Goal: Transaction & Acquisition: Purchase product/service

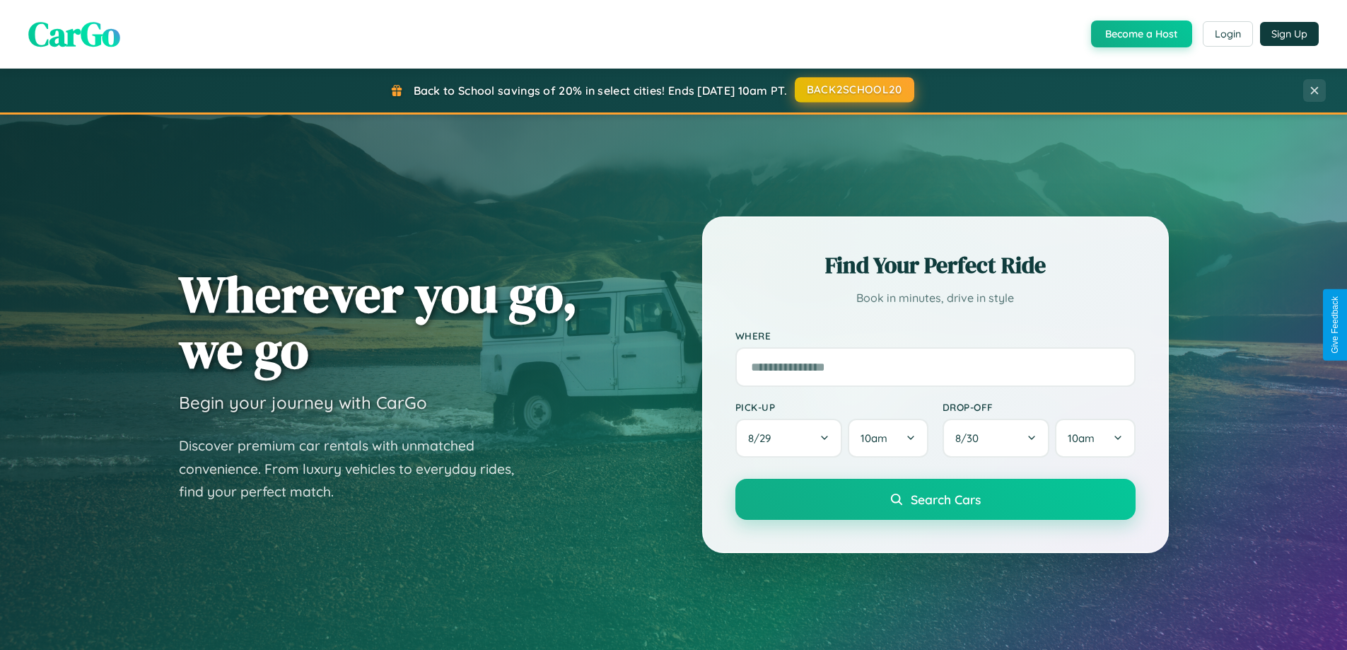
click at [854, 90] on button "BACK2SCHOOL20" at bounding box center [855, 89] width 120 height 25
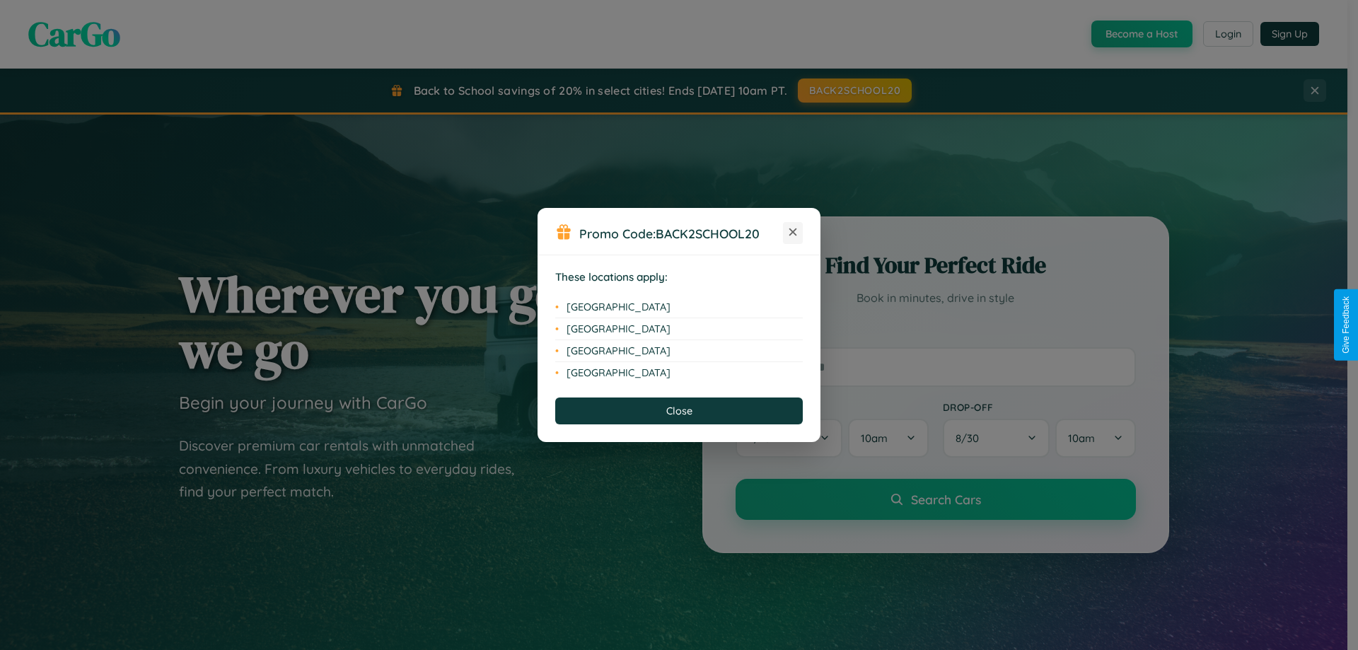
click at [793, 233] on icon at bounding box center [793, 232] width 8 height 8
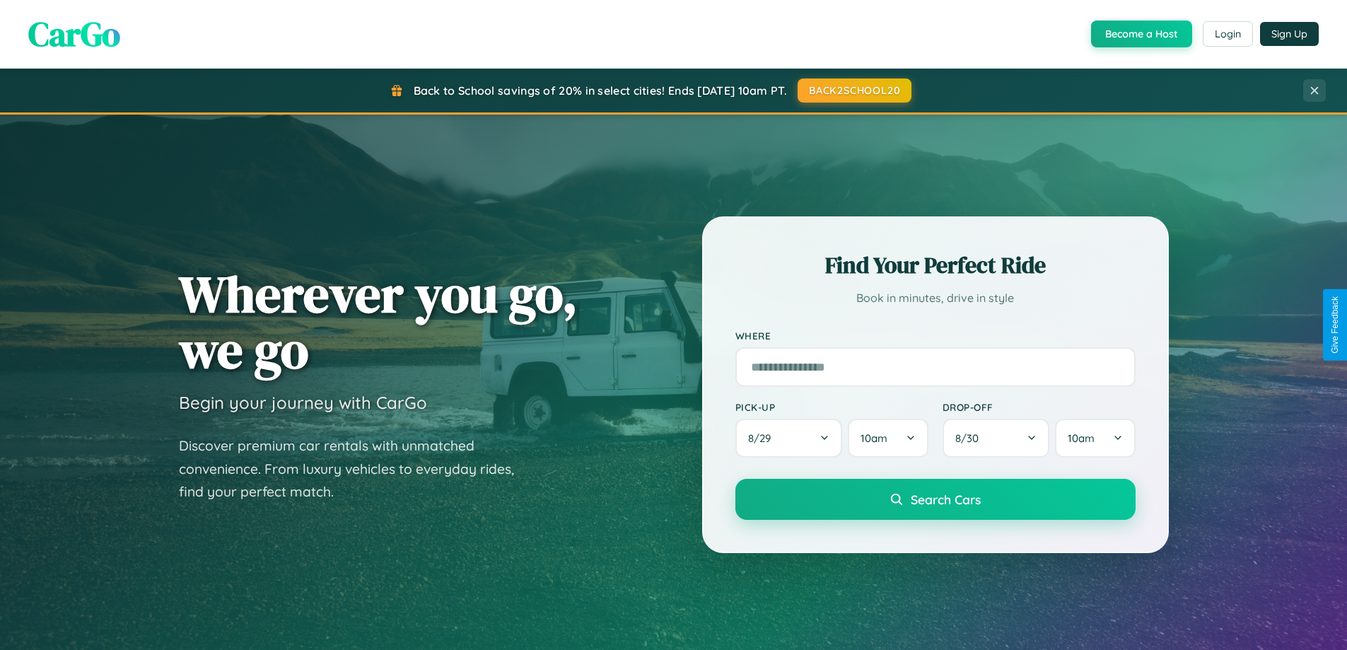
scroll to position [2721, 0]
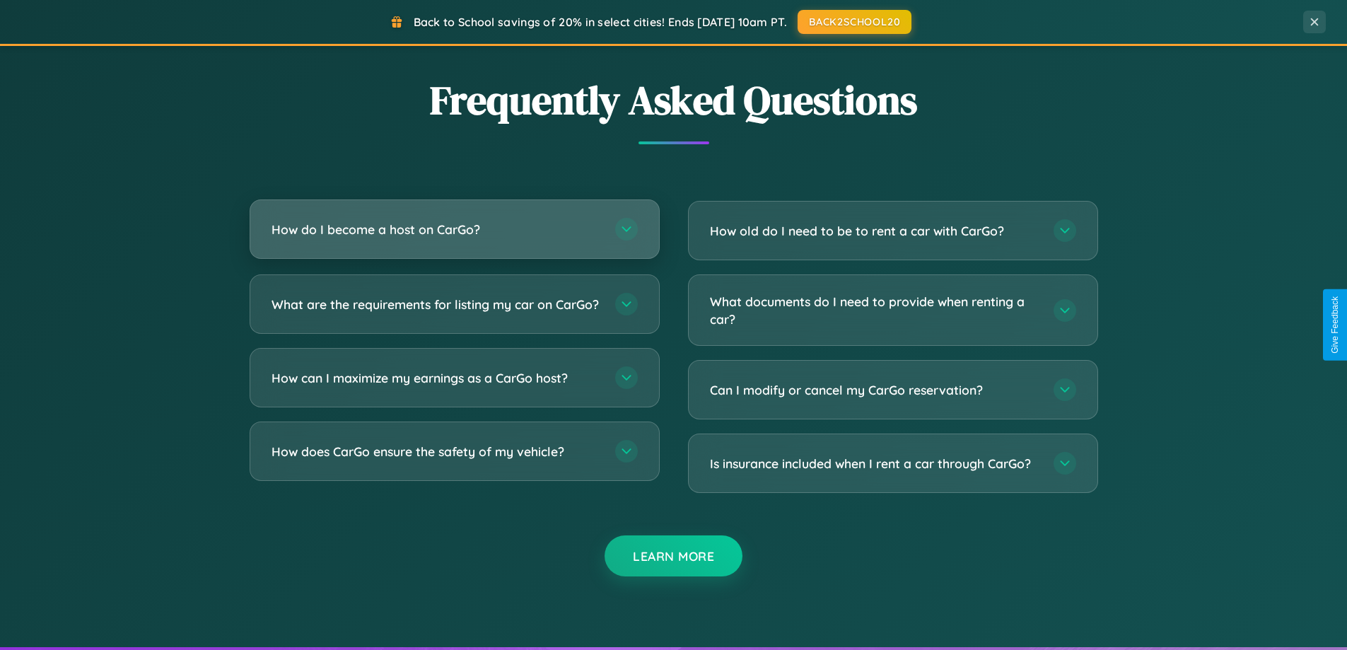
click at [454, 229] on h3 "How do I become a host on CarGo?" at bounding box center [437, 230] width 330 height 18
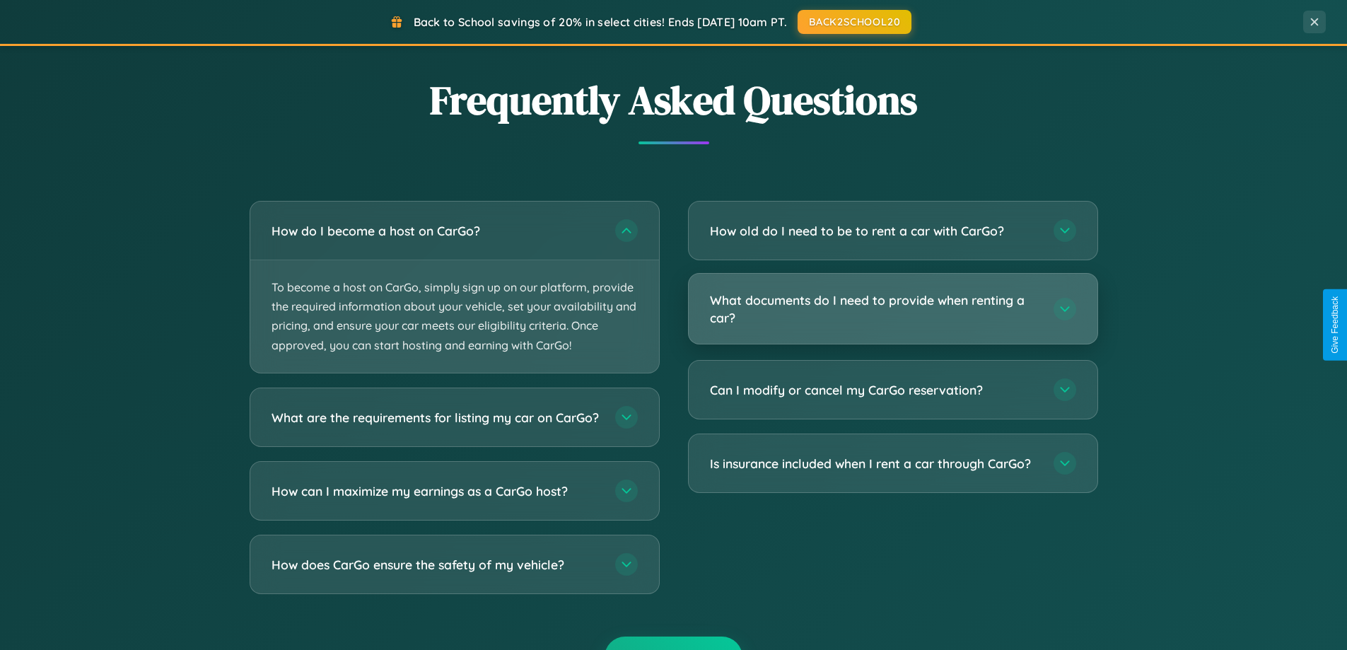
click at [892, 310] on h3 "What documents do I need to provide when renting a car?" at bounding box center [875, 308] width 330 height 35
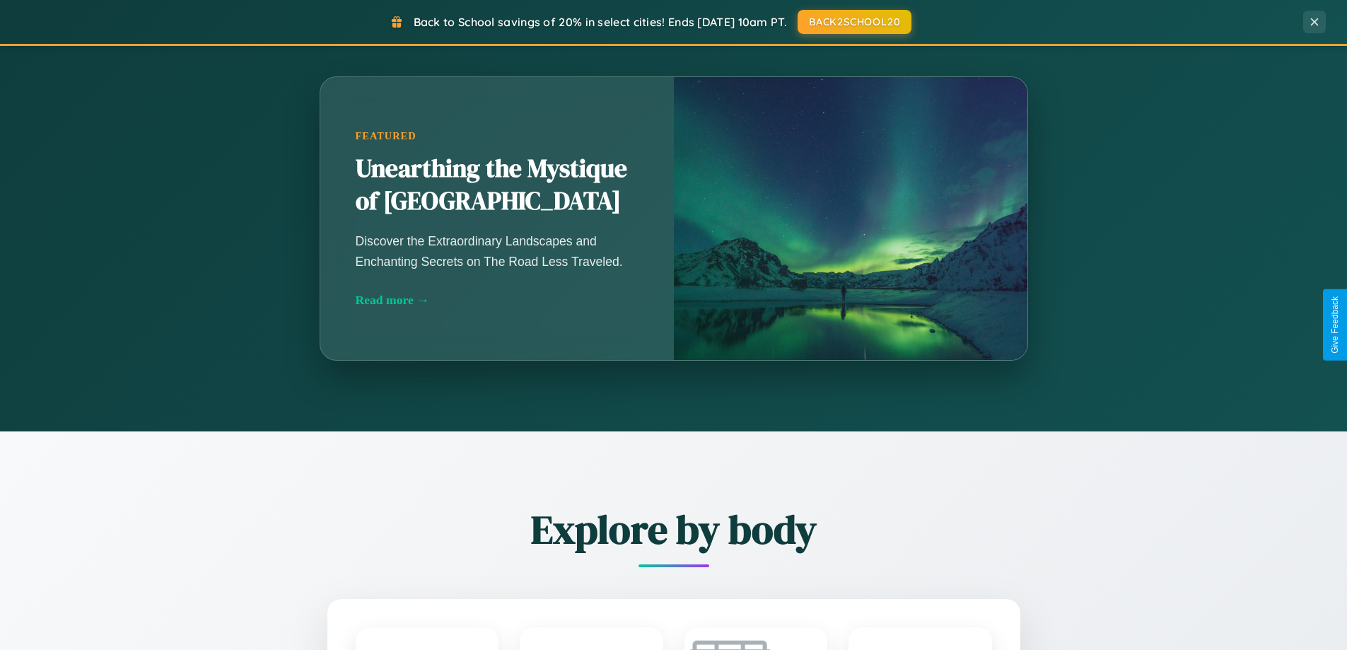
scroll to position [973, 0]
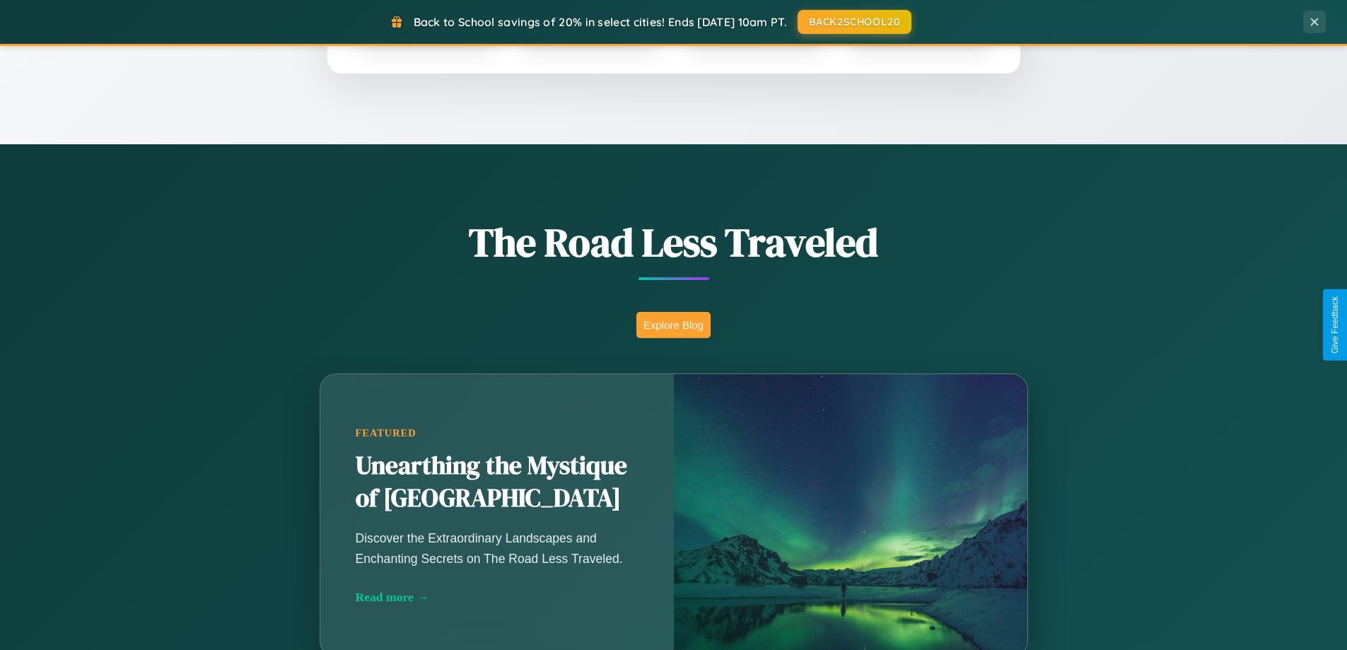
click at [673, 325] on button "Explore Blog" at bounding box center [673, 325] width 74 height 26
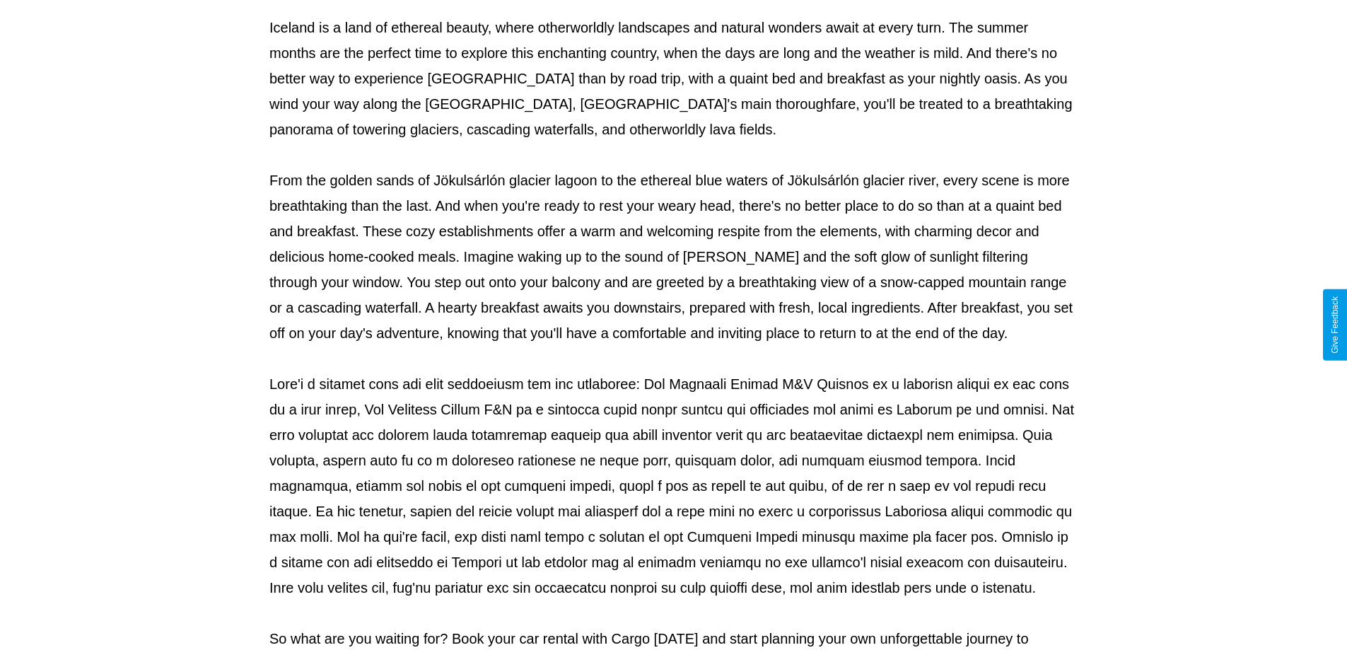
scroll to position [458, 0]
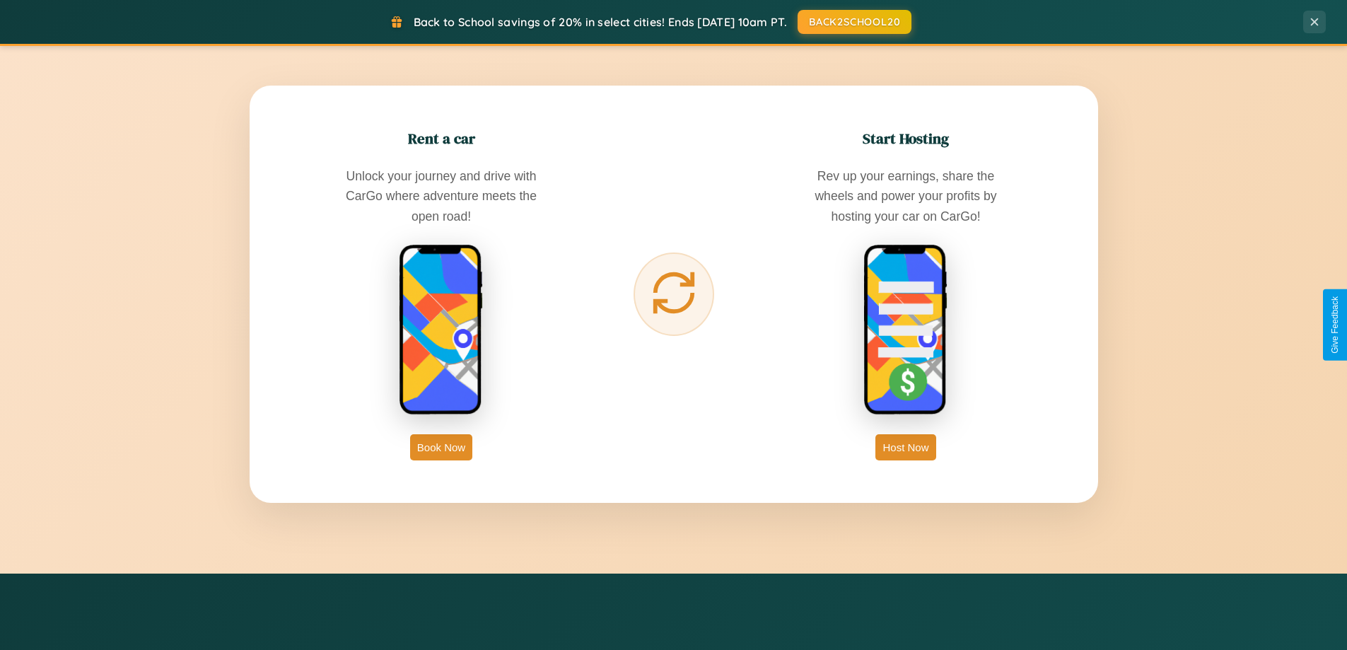
scroll to position [2272, 0]
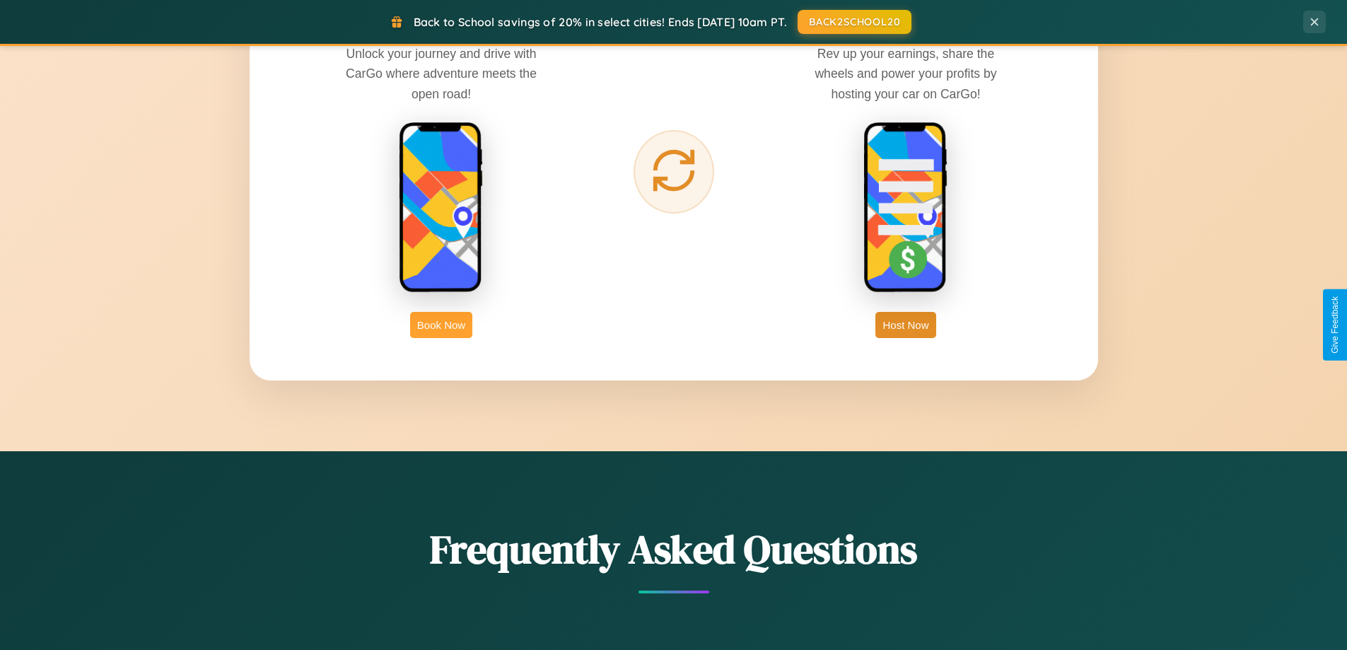
click at [441, 325] on button "Book Now" at bounding box center [441, 325] width 62 height 26
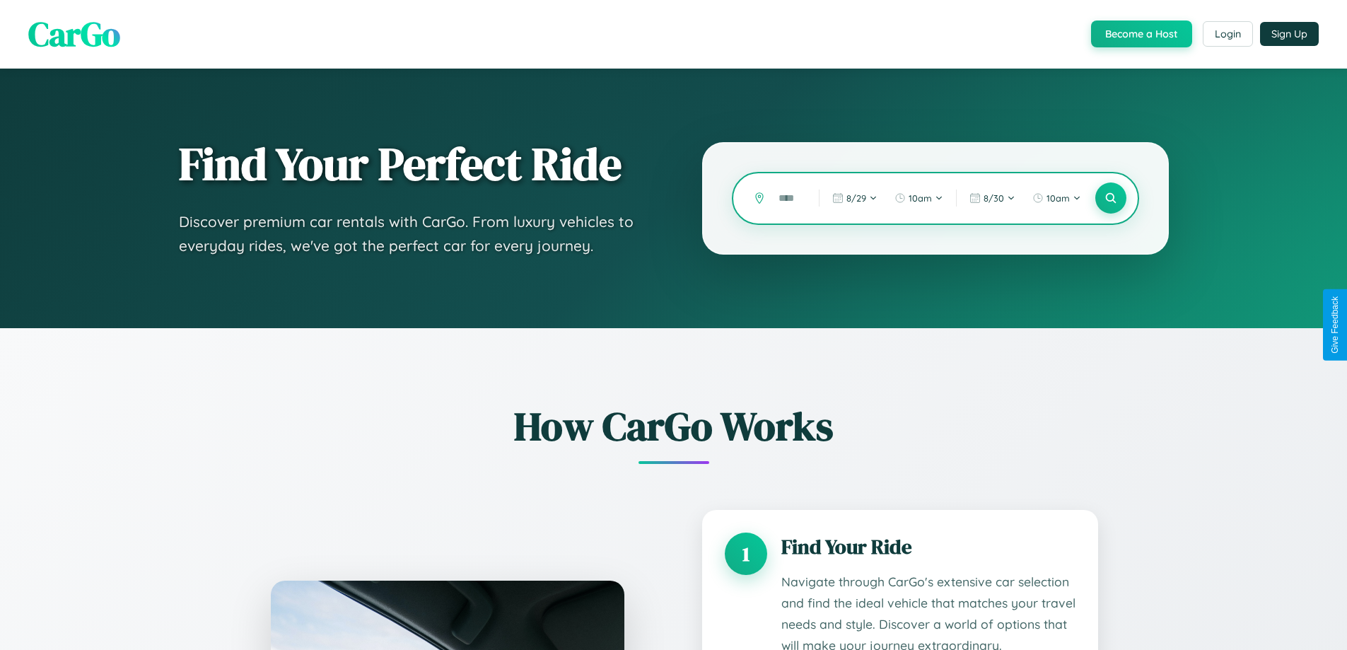
click at [789, 198] on input "text" at bounding box center [788, 198] width 33 height 25
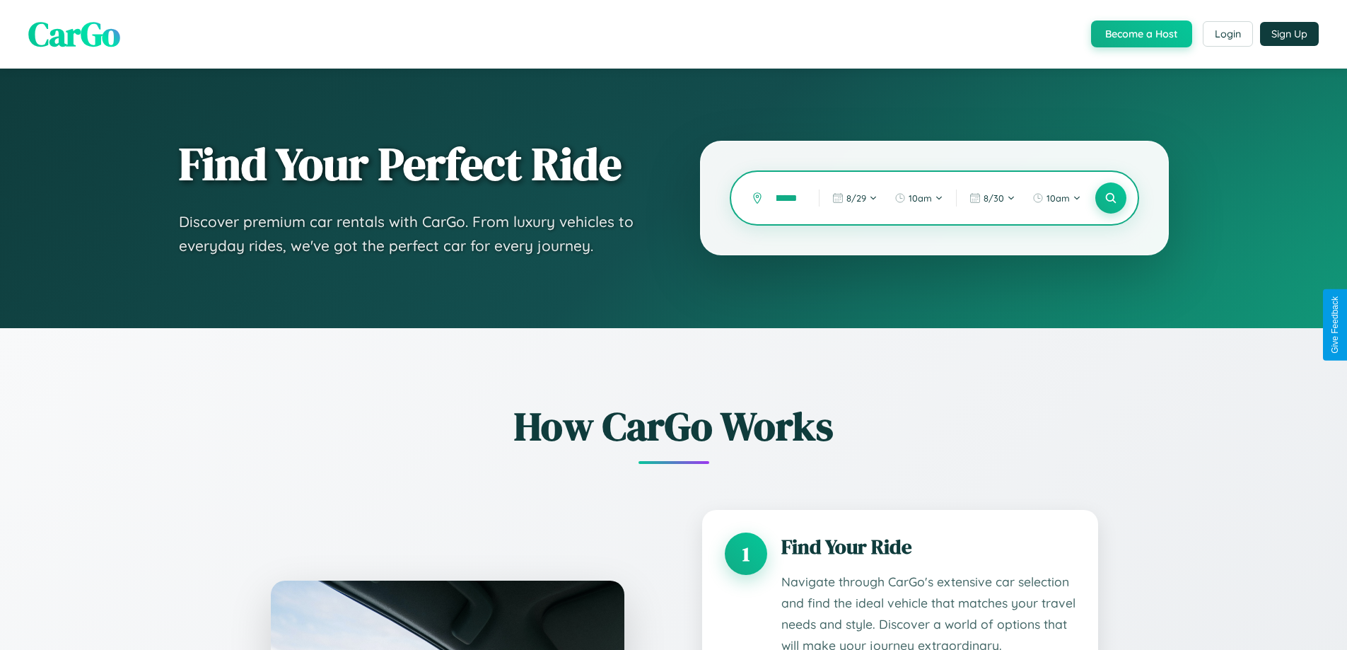
scroll to position [0, 37]
type input "**********"
click at [1110, 198] on icon at bounding box center [1110, 198] width 13 height 13
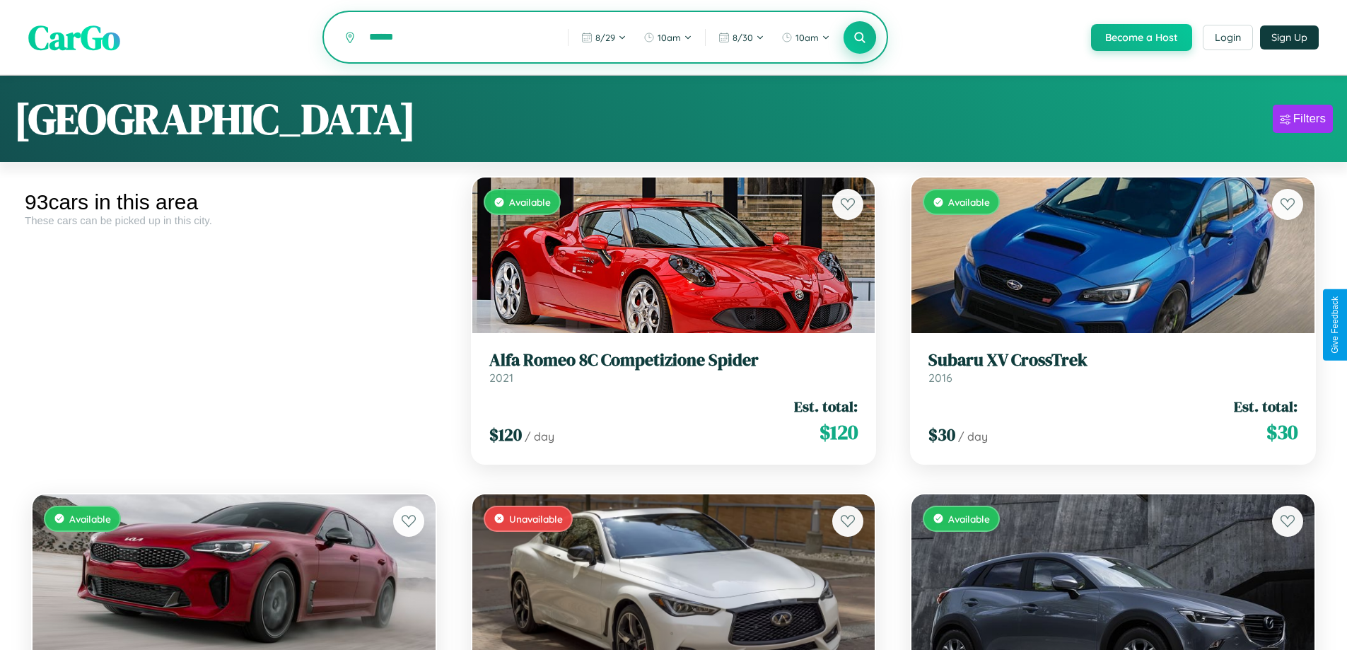
type input "******"
click at [859, 38] on icon at bounding box center [860, 36] width 13 height 13
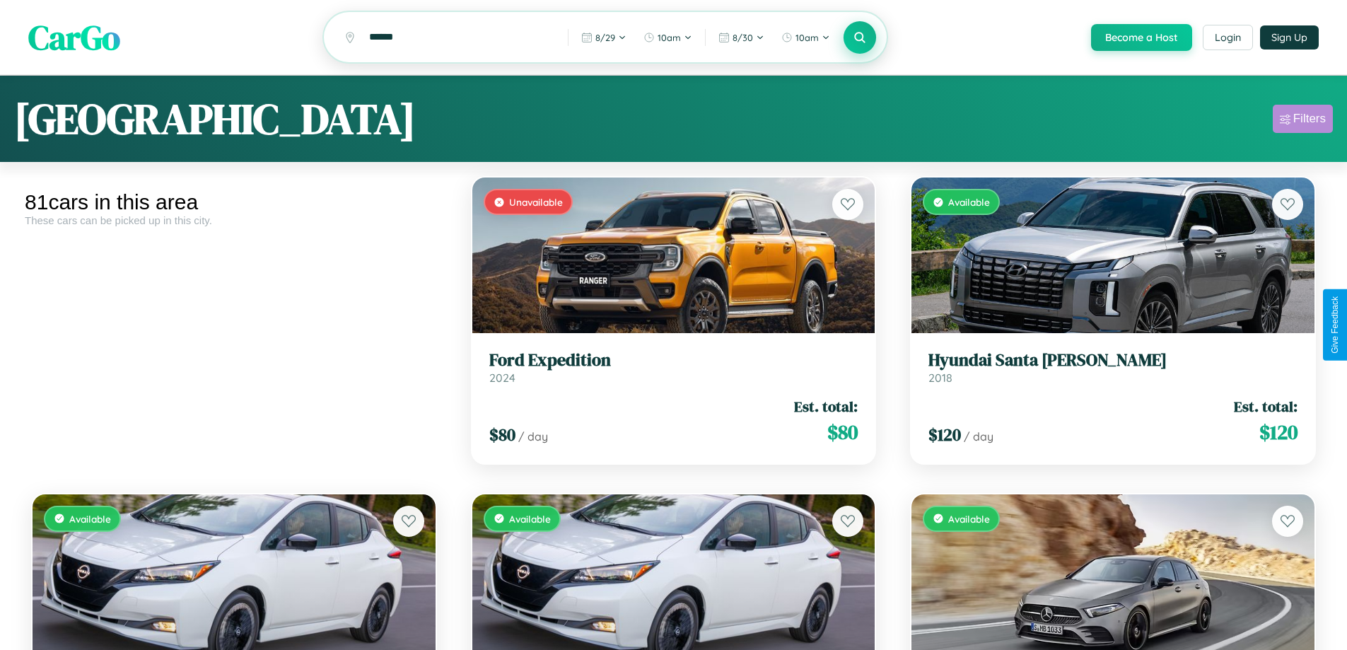
click at [1303, 121] on div "Filters" at bounding box center [1309, 119] width 33 height 14
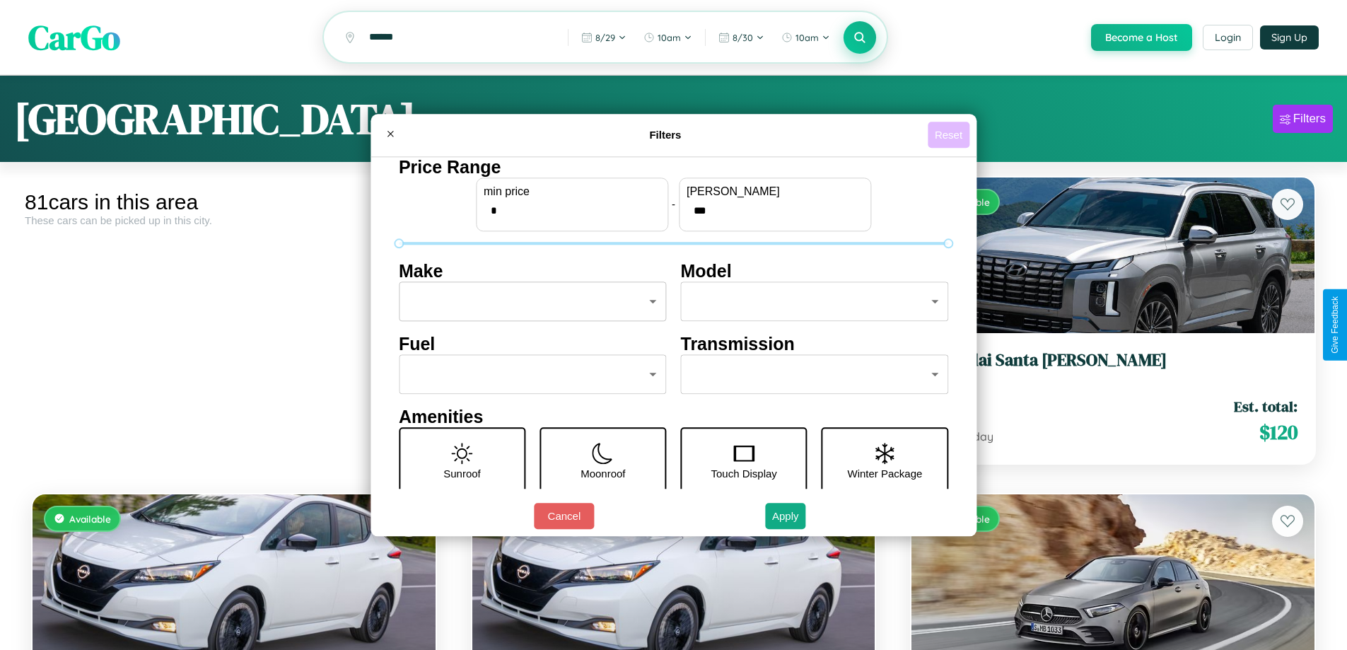
click at [950, 134] on button "Reset" at bounding box center [949, 135] width 42 height 26
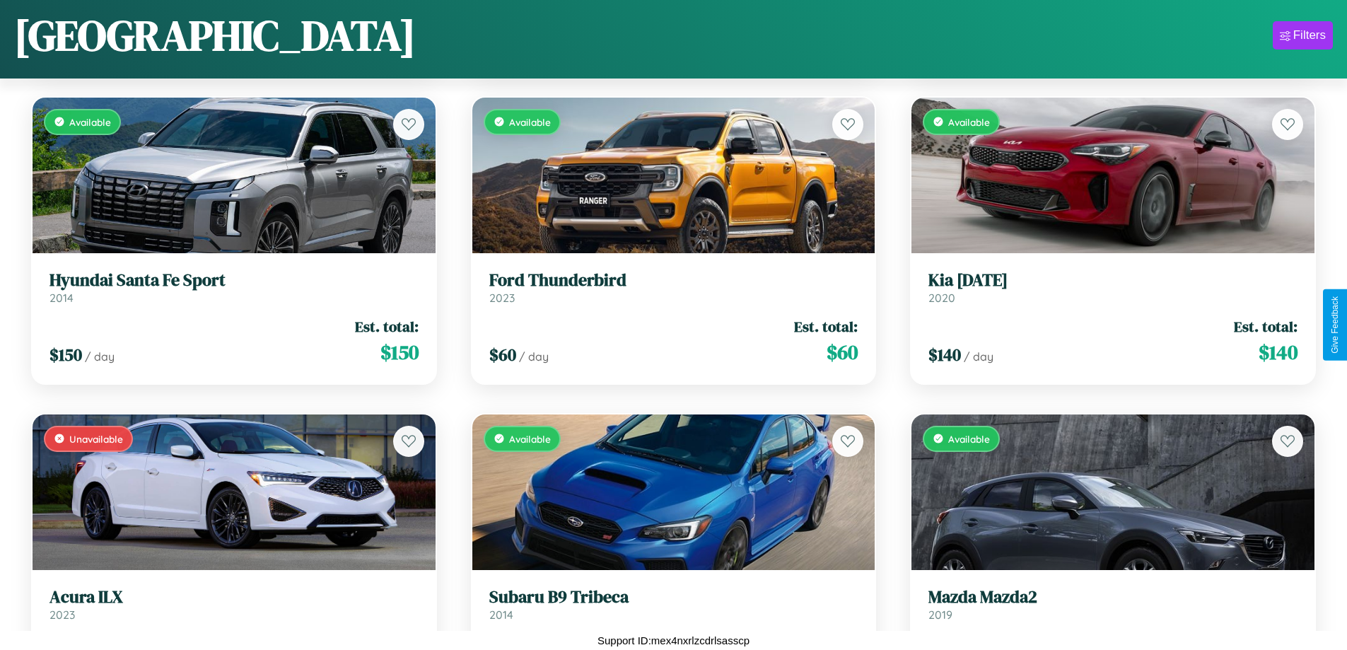
scroll to position [4949, 0]
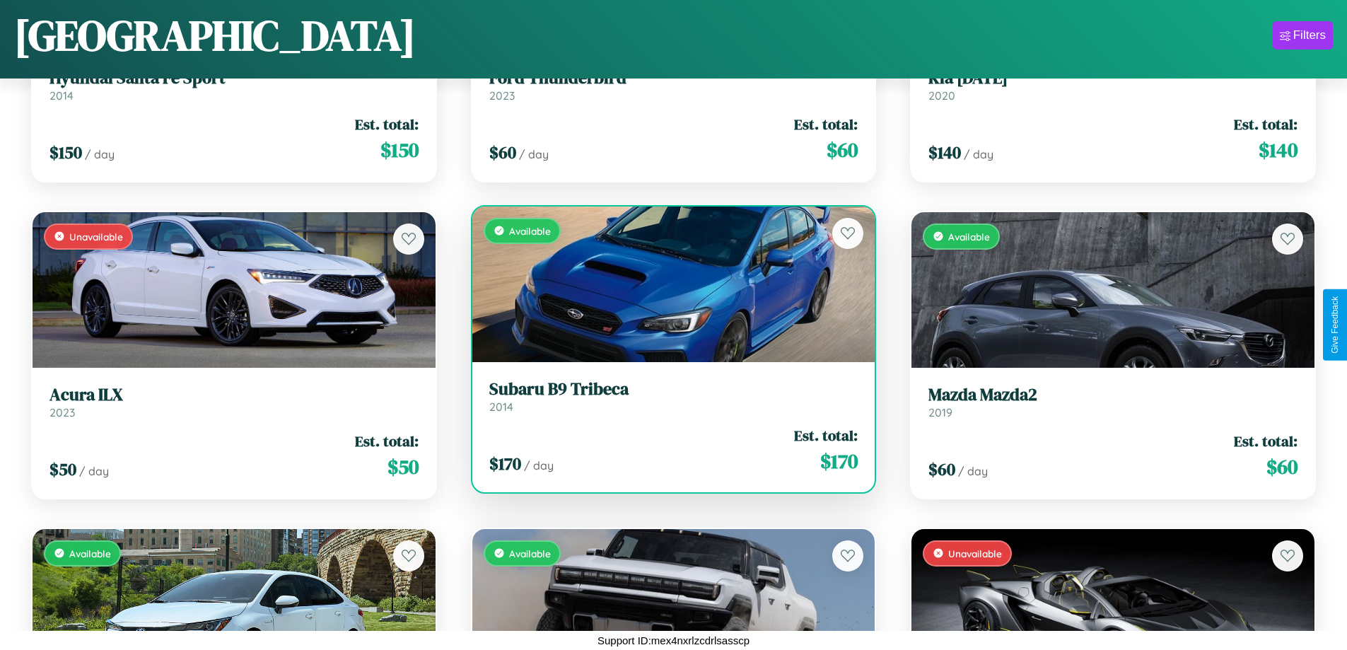
click at [668, 284] on div "Available" at bounding box center [673, 284] width 403 height 156
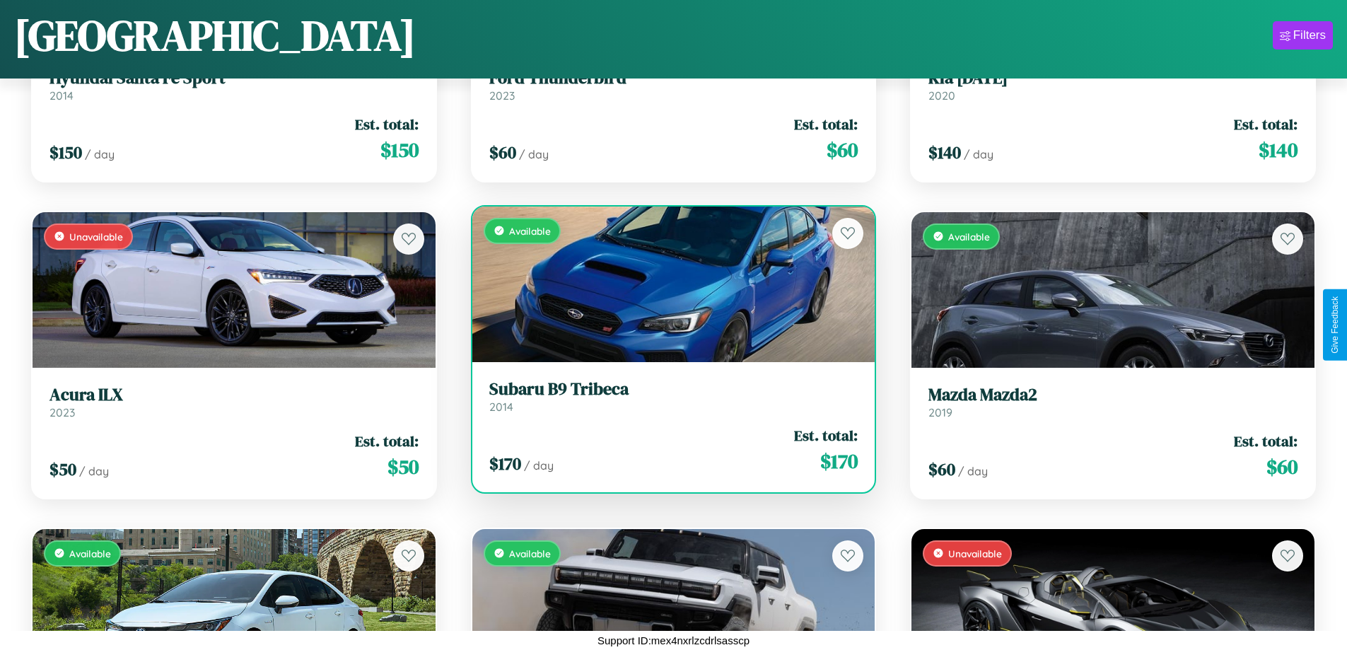
click at [668, 284] on div "Available" at bounding box center [673, 284] width 403 height 156
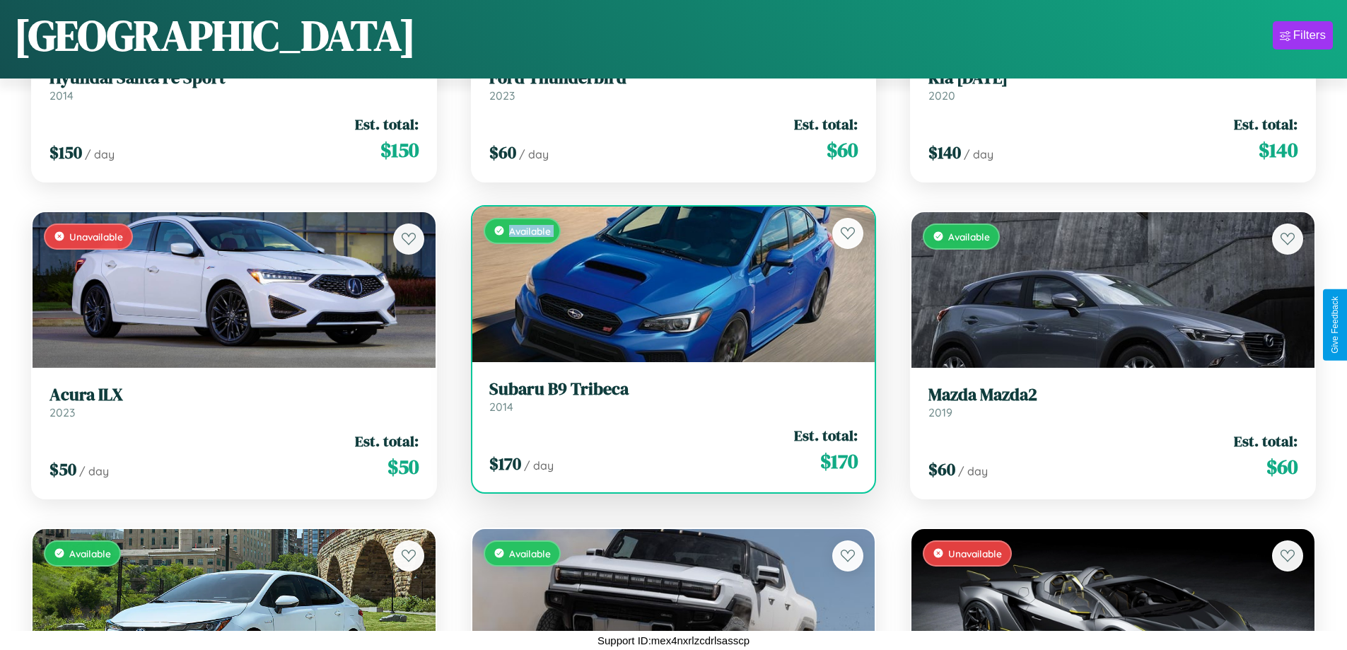
click at [668, 284] on div "Available" at bounding box center [673, 284] width 403 height 156
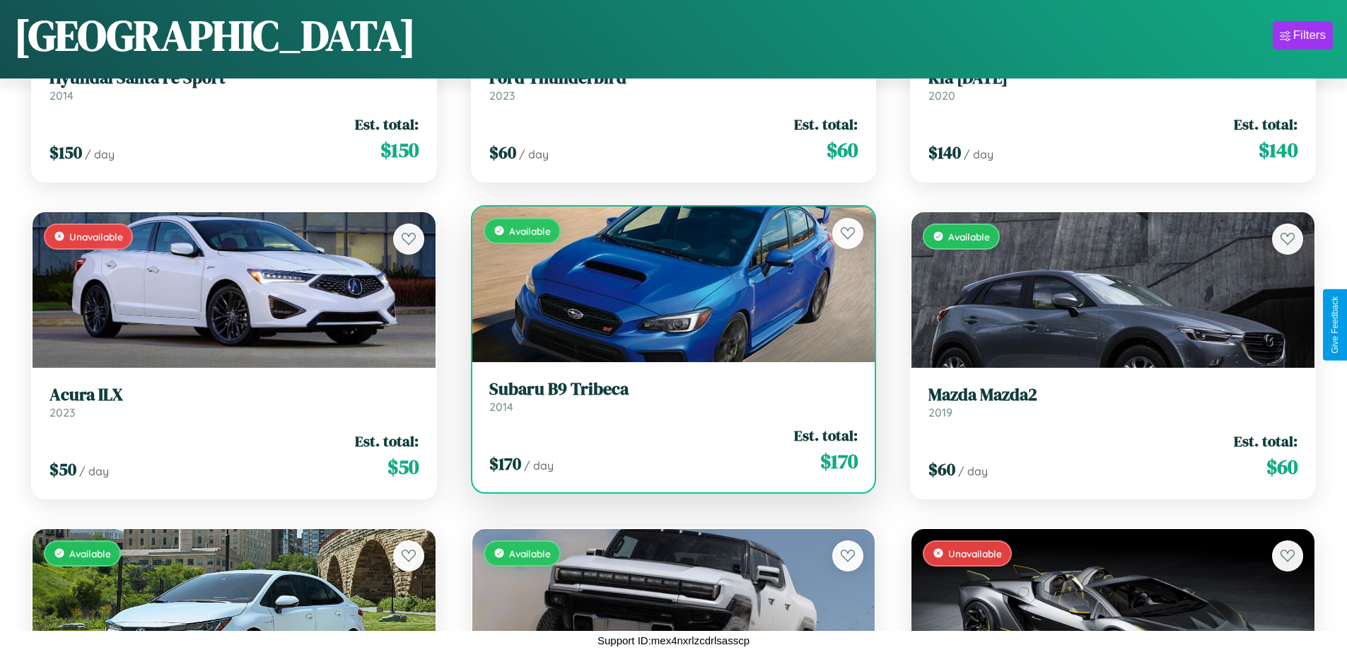
click at [668, 284] on div "Available" at bounding box center [673, 284] width 403 height 156
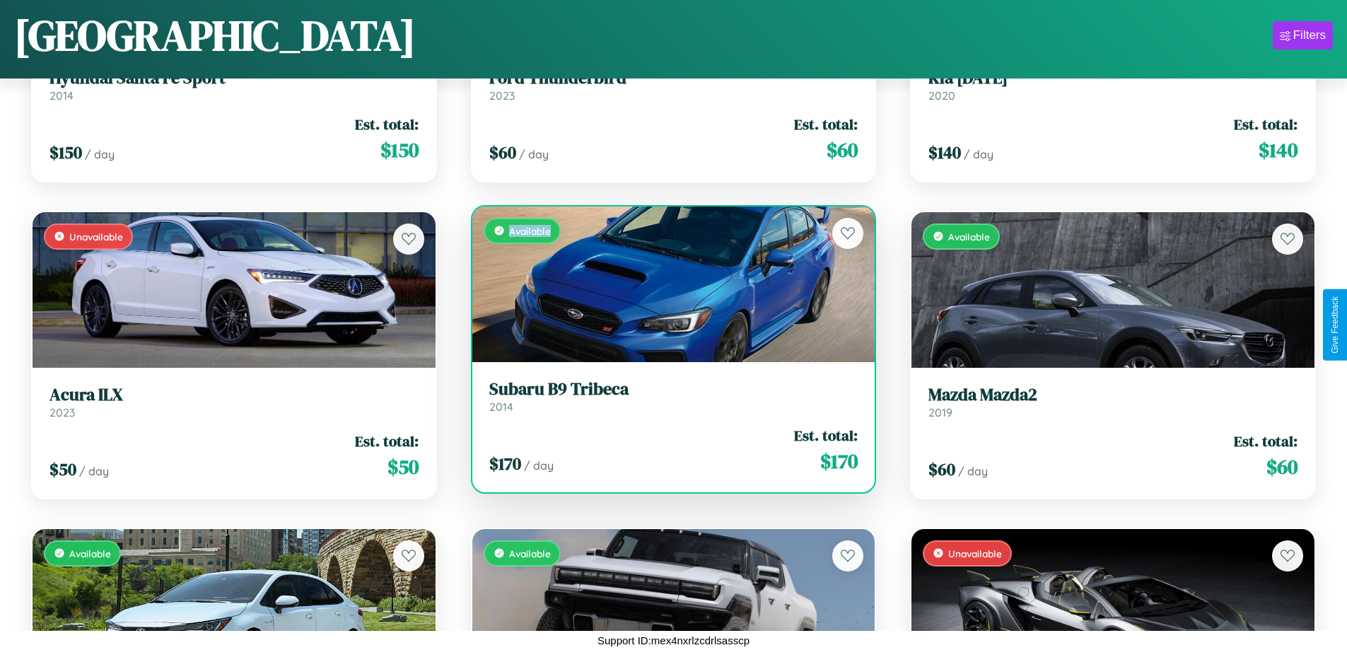
click at [668, 284] on div "Available" at bounding box center [673, 284] width 403 height 156
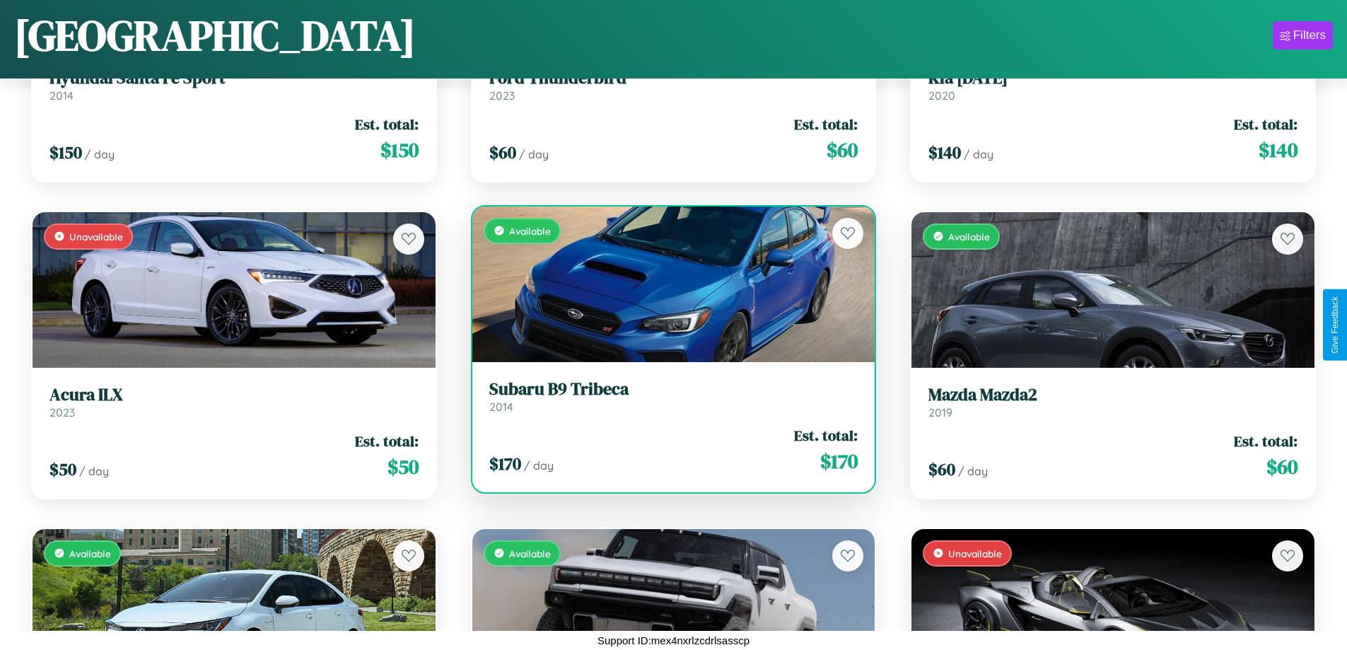
click at [668, 396] on h3 "Subaru B9 Tribeca" at bounding box center [673, 389] width 369 height 21
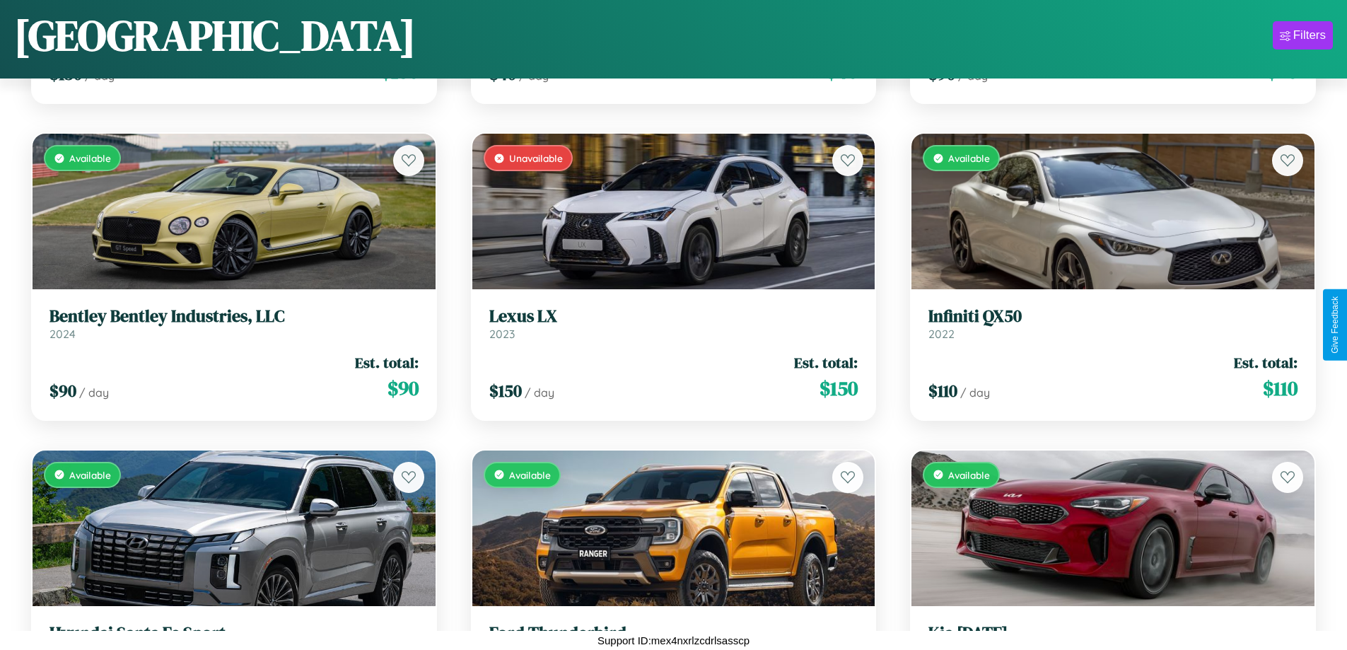
scroll to position [199, 0]
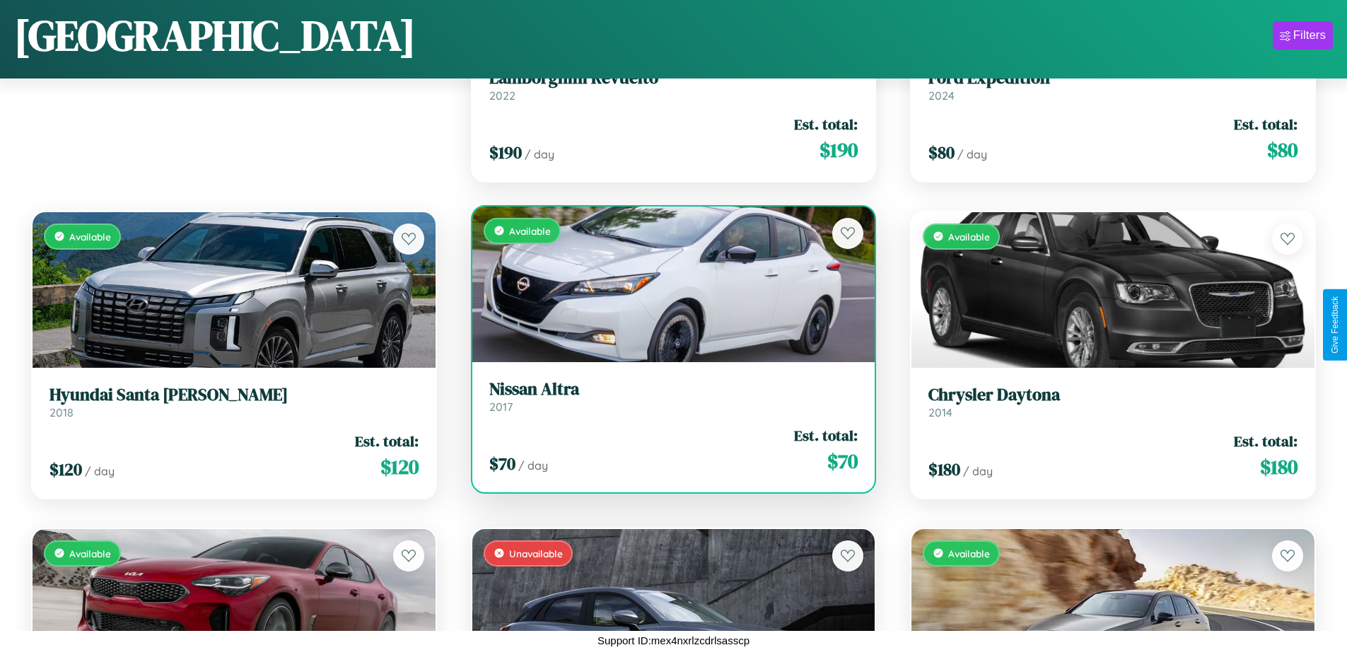
click at [668, 284] on div "Available" at bounding box center [673, 284] width 403 height 156
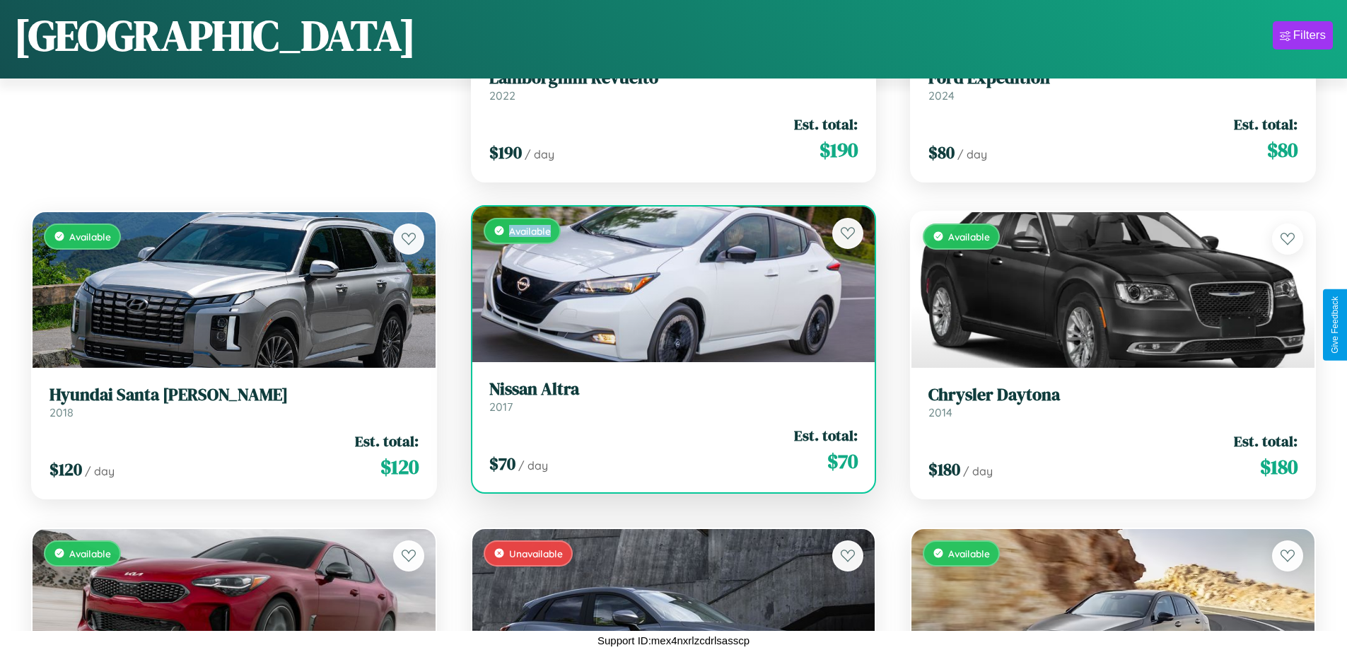
click at [668, 284] on div "Available" at bounding box center [673, 284] width 403 height 156
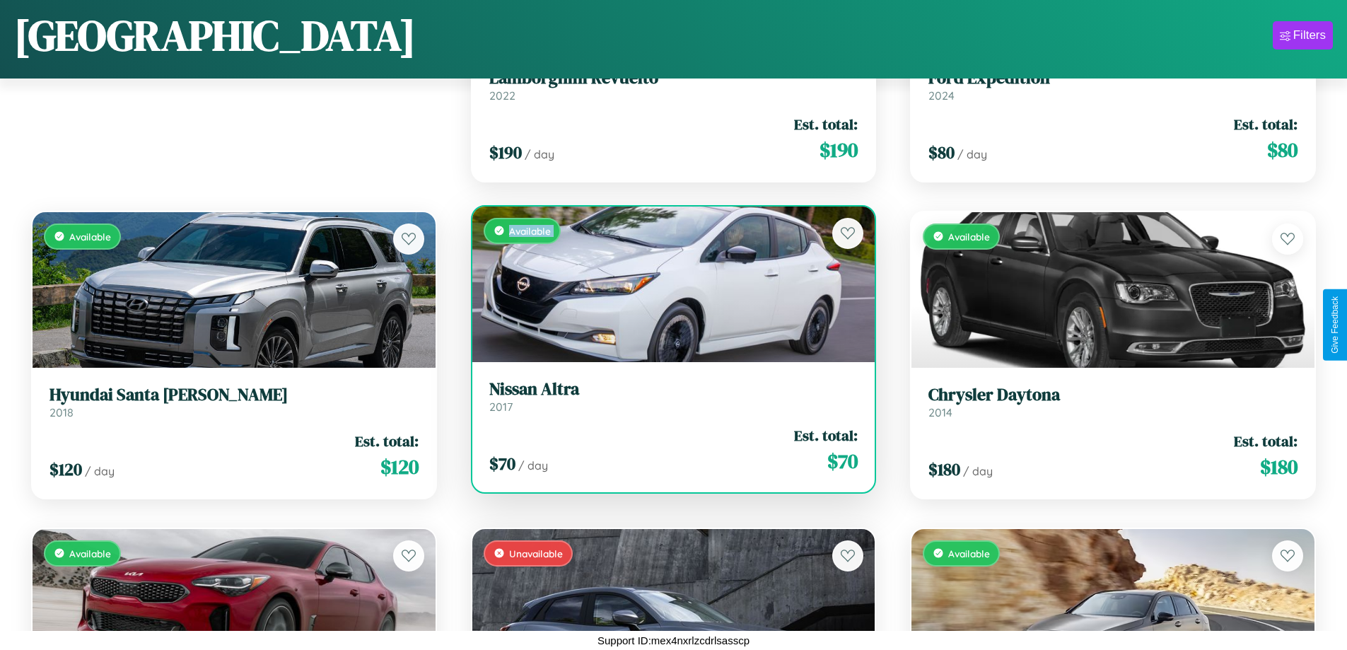
click at [668, 284] on div "Available" at bounding box center [673, 284] width 403 height 156
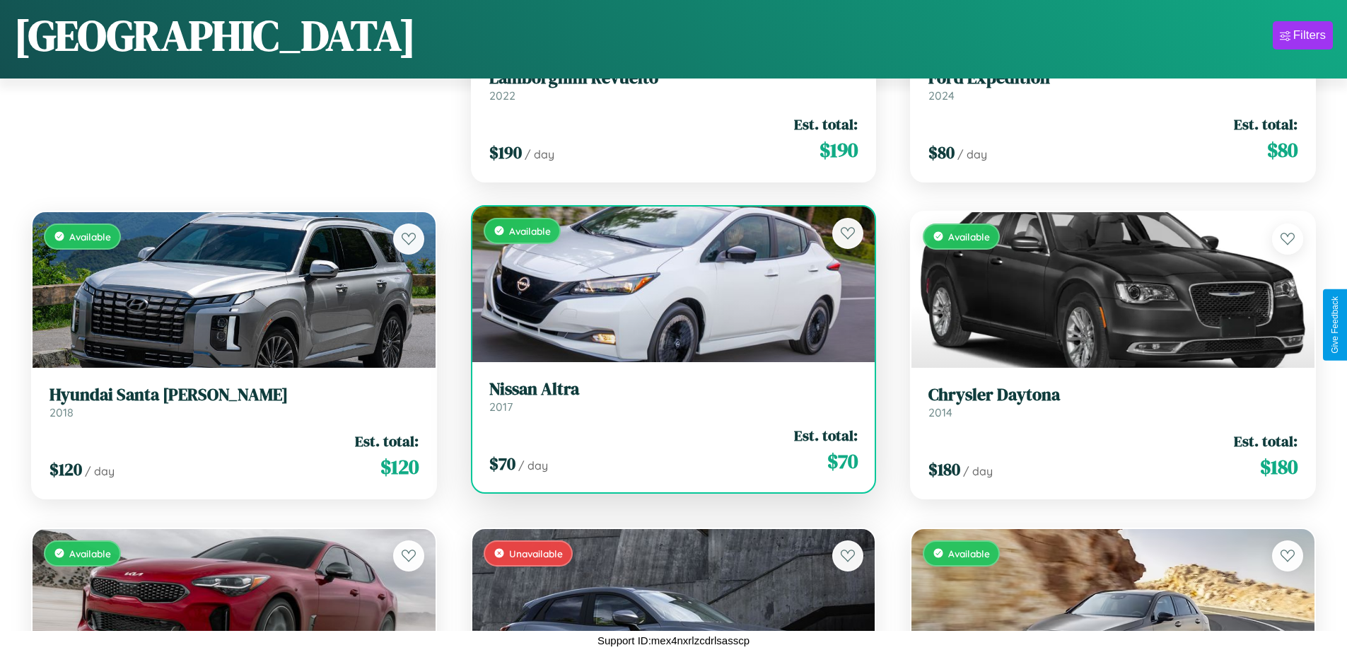
click at [668, 284] on div "Available" at bounding box center [673, 284] width 403 height 156
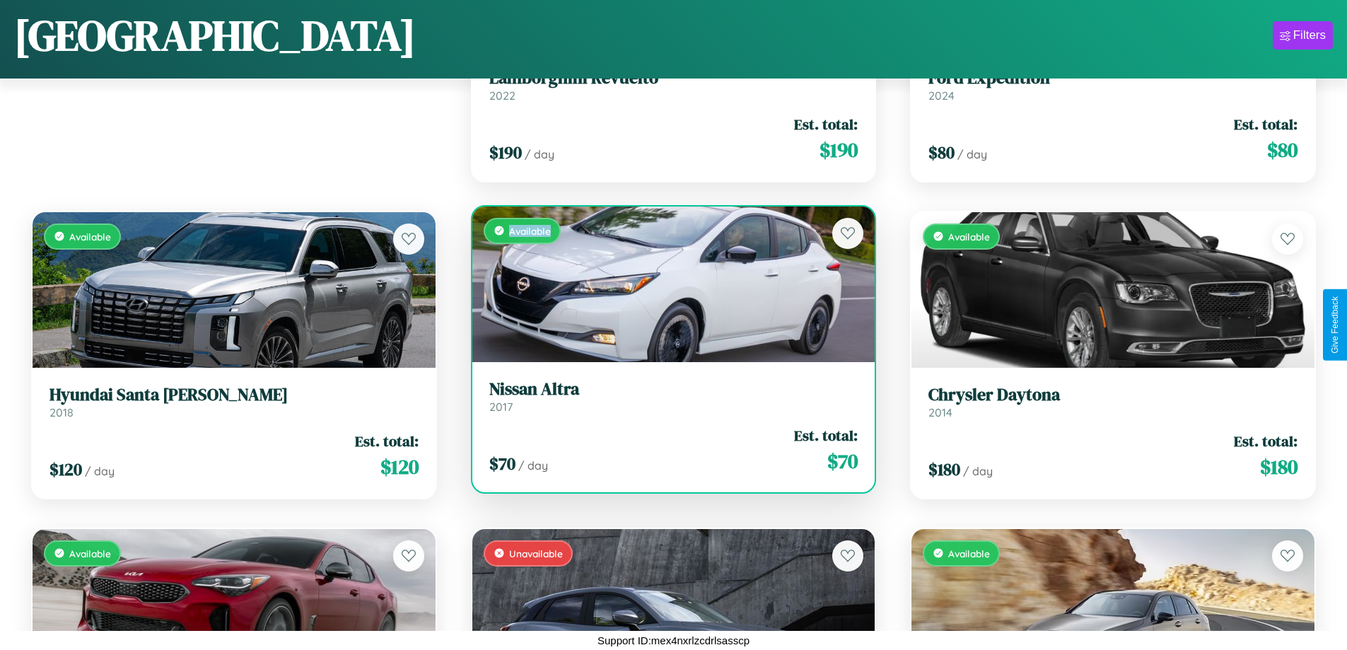
click at [668, 284] on div "Available" at bounding box center [673, 284] width 403 height 156
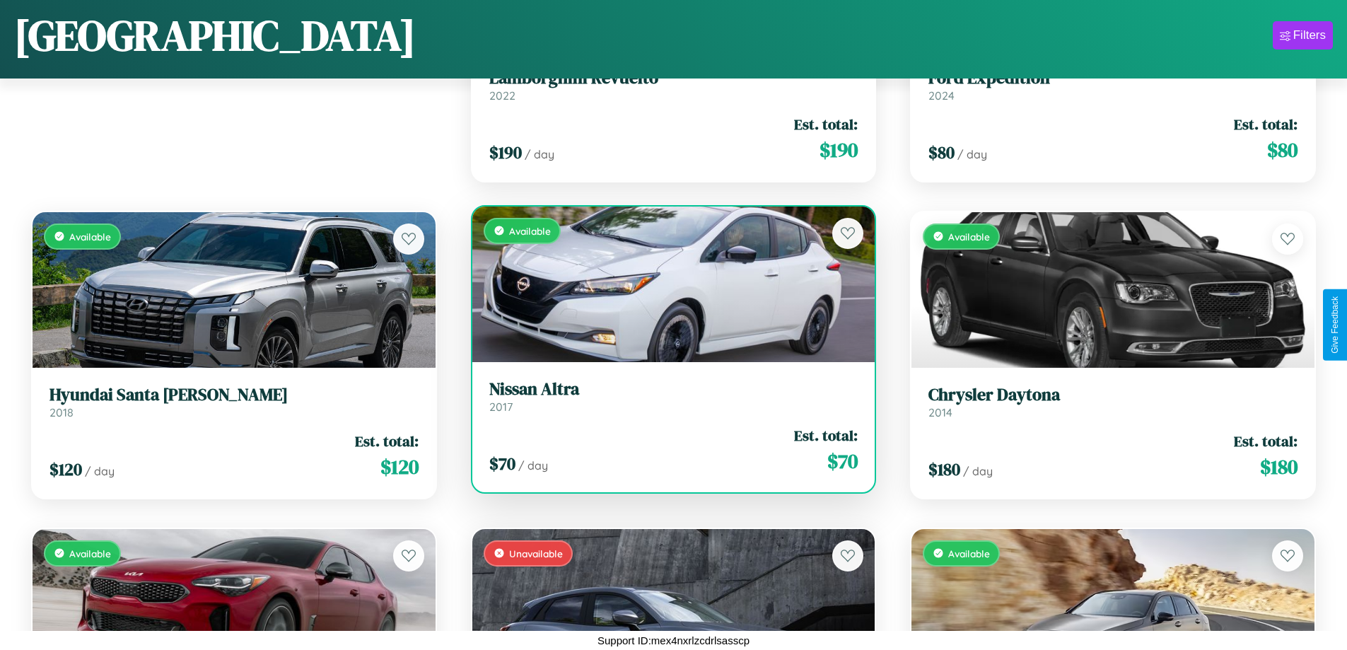
click at [668, 396] on h3 "Nissan Altra" at bounding box center [673, 389] width 369 height 21
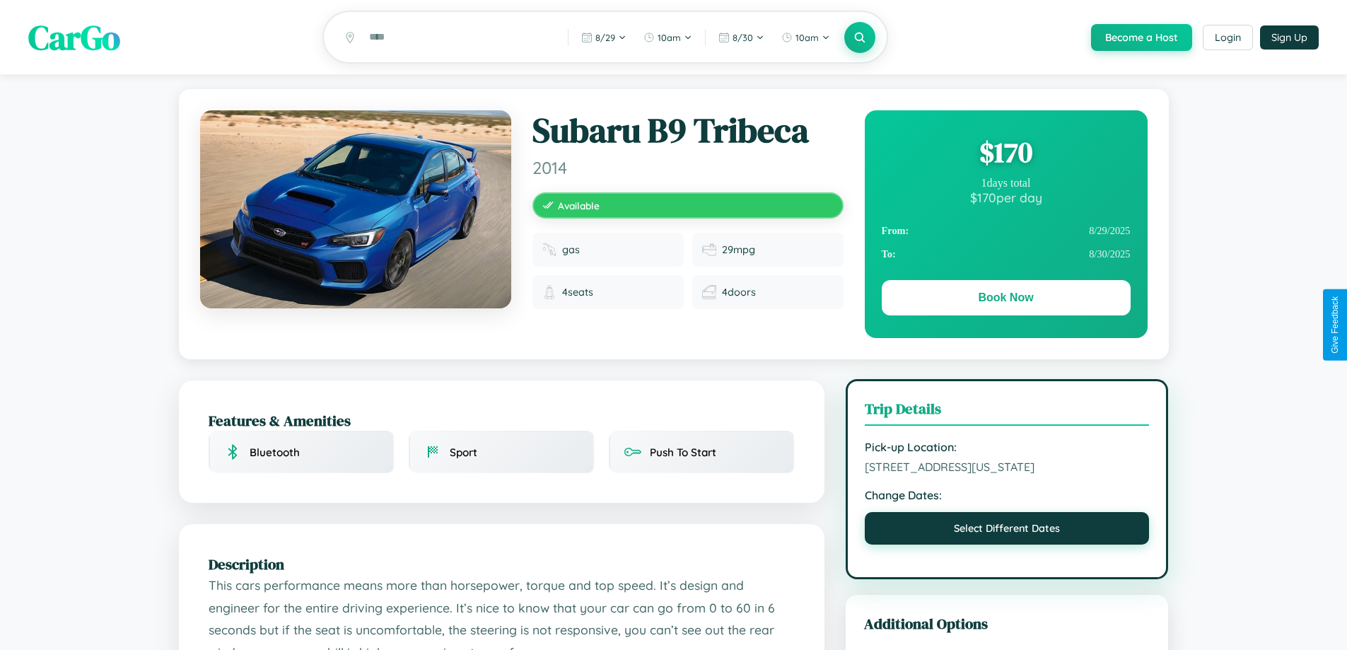
click at [1007, 533] on button "Select Different Dates" at bounding box center [1007, 528] width 285 height 33
select select "*"
select select "****"
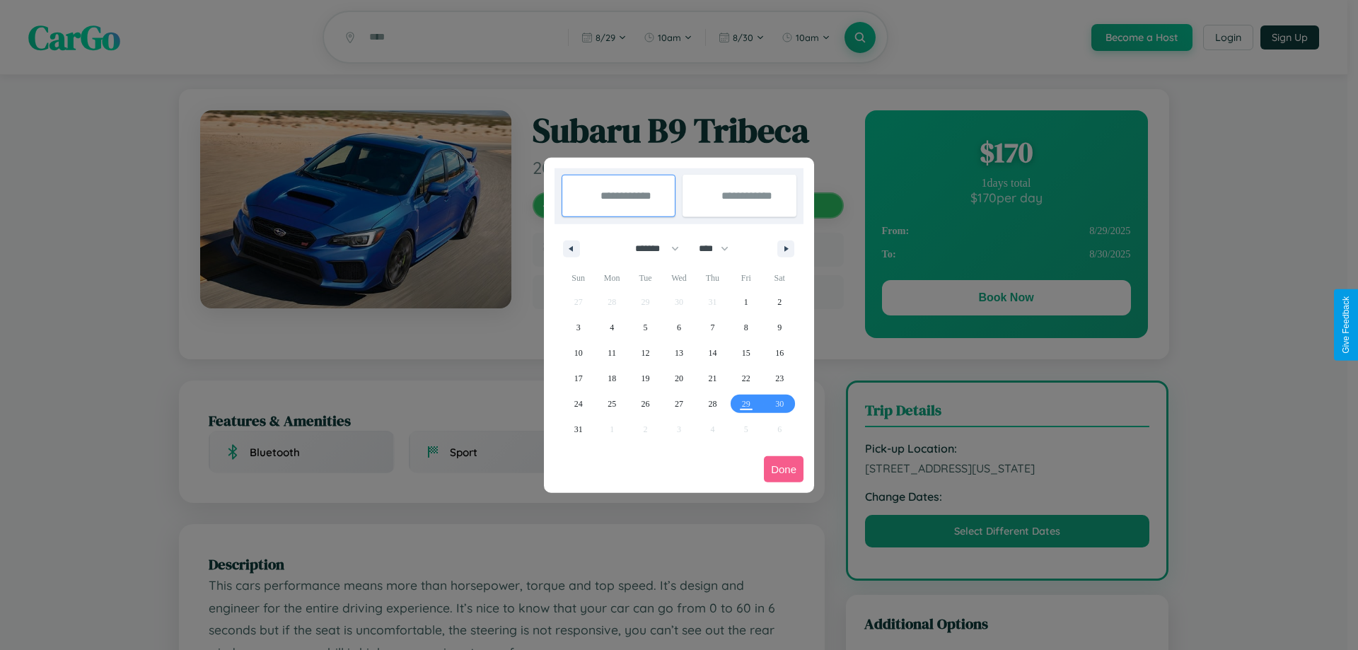
drag, startPoint x: 651, startPoint y: 248, endPoint x: 679, endPoint y: 284, distance: 45.3
click at [651, 248] on select "******* ******** ***** ***** *** **** **** ****** ********* ******* ******** **…" at bounding box center [654, 248] width 60 height 23
select select "*"
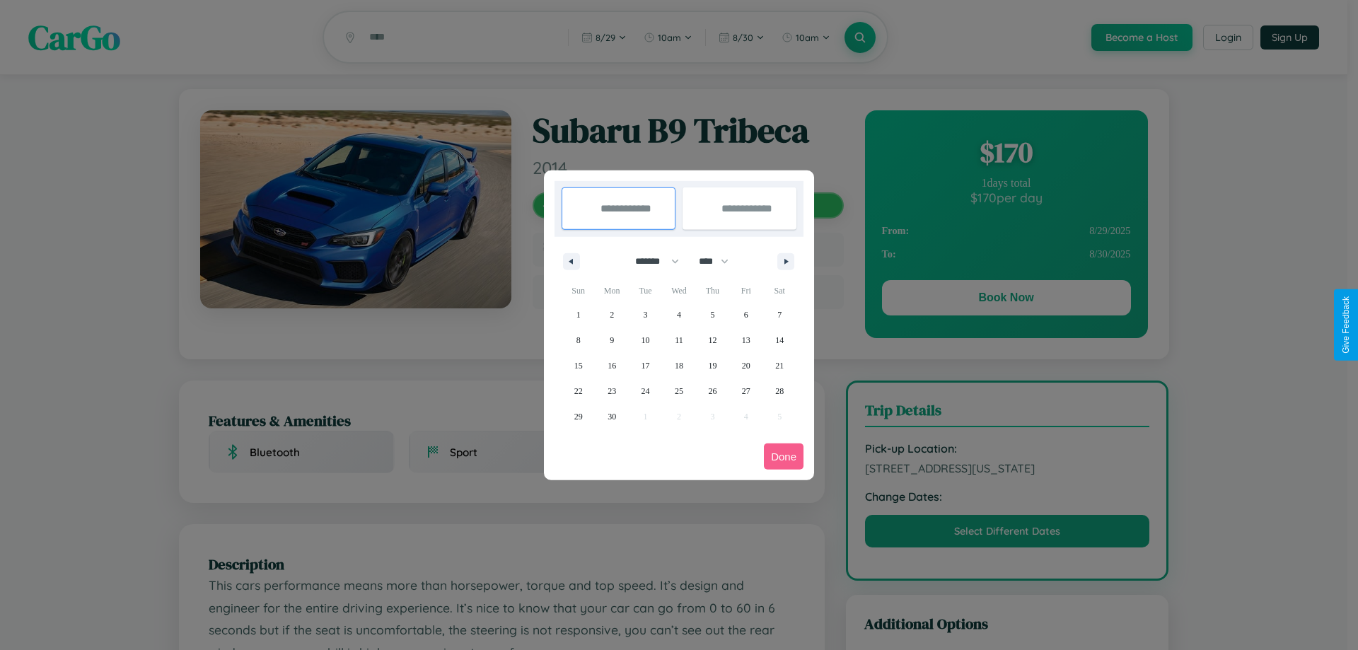
click at [720, 261] on select "**** **** **** **** **** **** **** **** **** **** **** **** **** **** **** ****…" at bounding box center [713, 261] width 42 height 23
select select "****"
click at [678, 365] on span "17" at bounding box center [679, 365] width 8 height 25
type input "**********"
click at [779, 390] on span "27" at bounding box center [779, 390] width 8 height 25
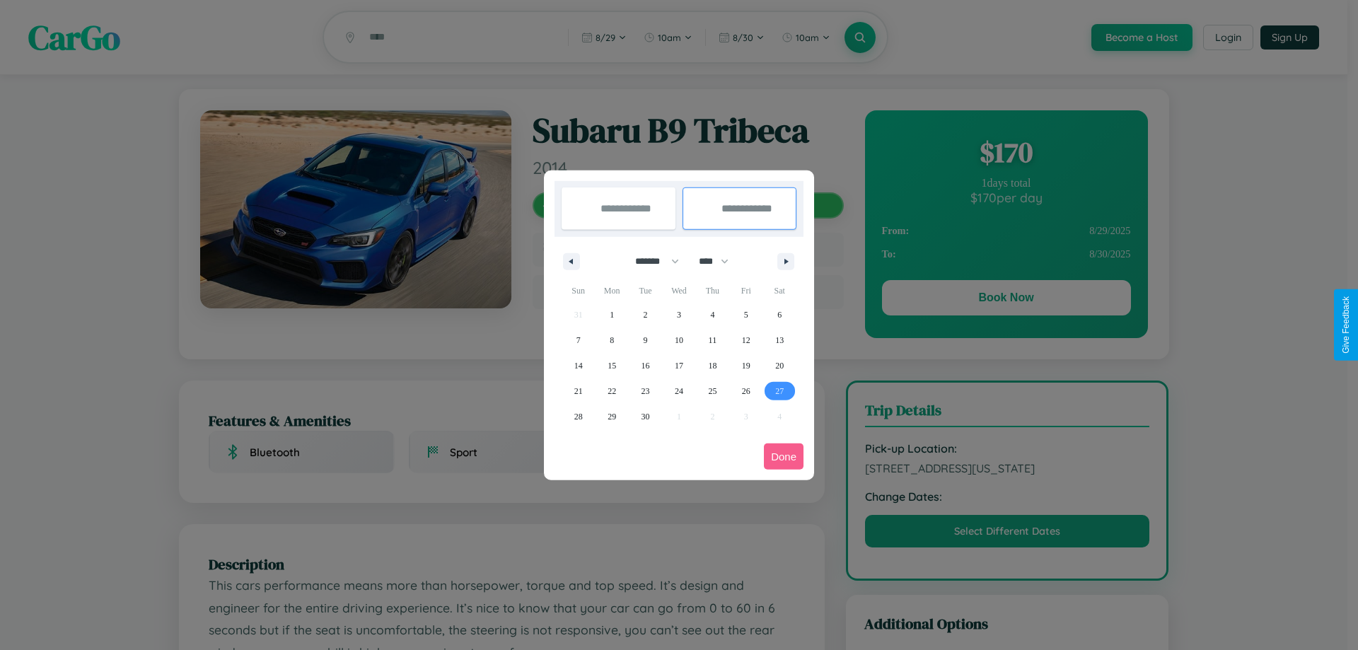
type input "**********"
click at [784, 456] on button "Done" at bounding box center [784, 456] width 40 height 26
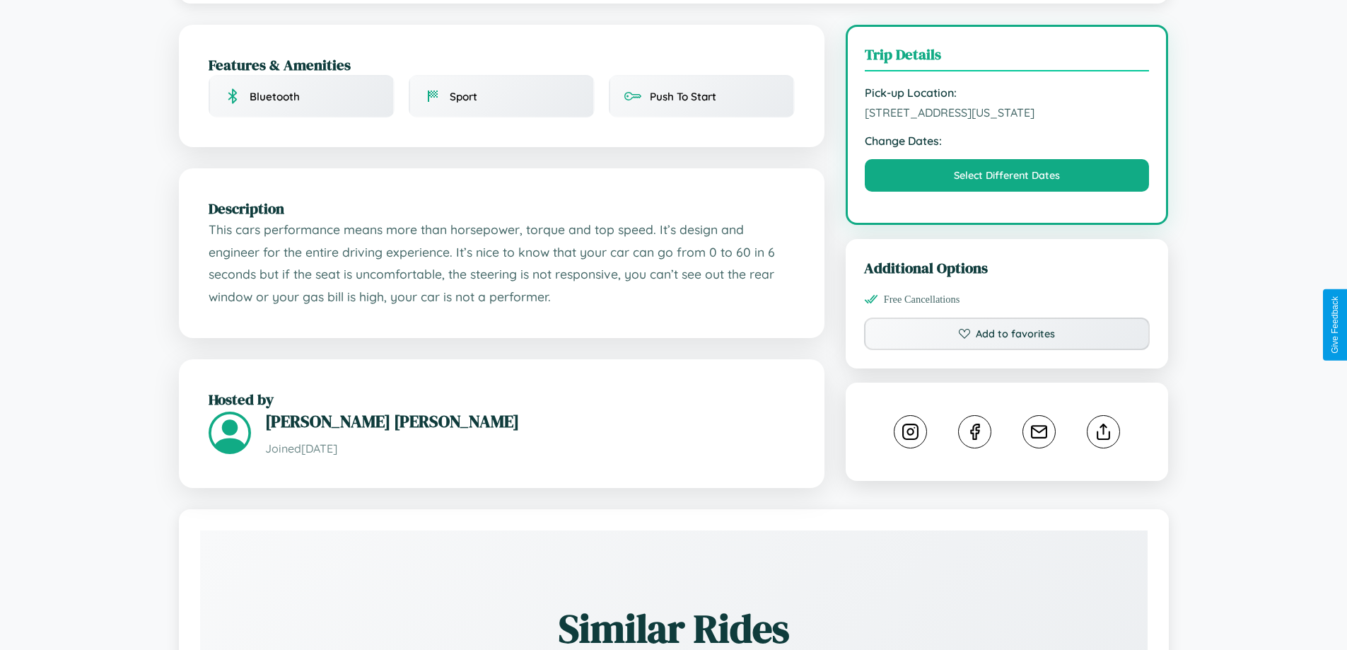
scroll to position [367, 0]
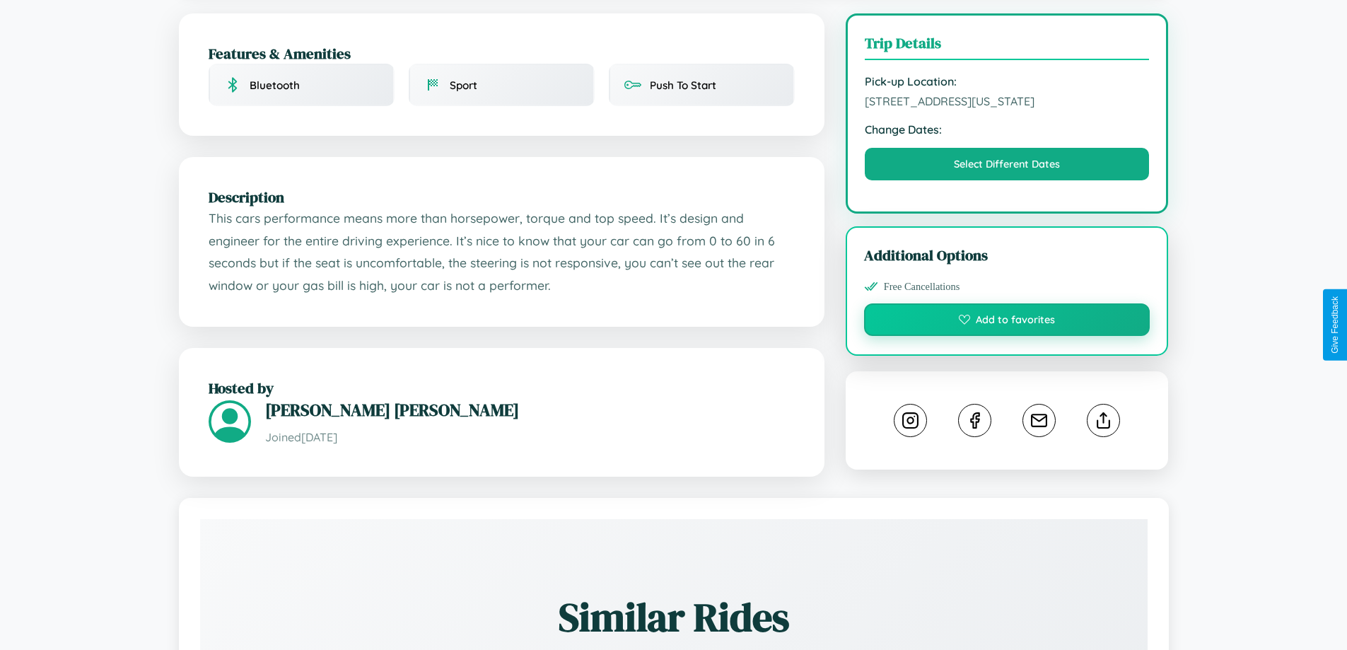
click at [1007, 322] on button "Add to favorites" at bounding box center [1007, 319] width 286 height 33
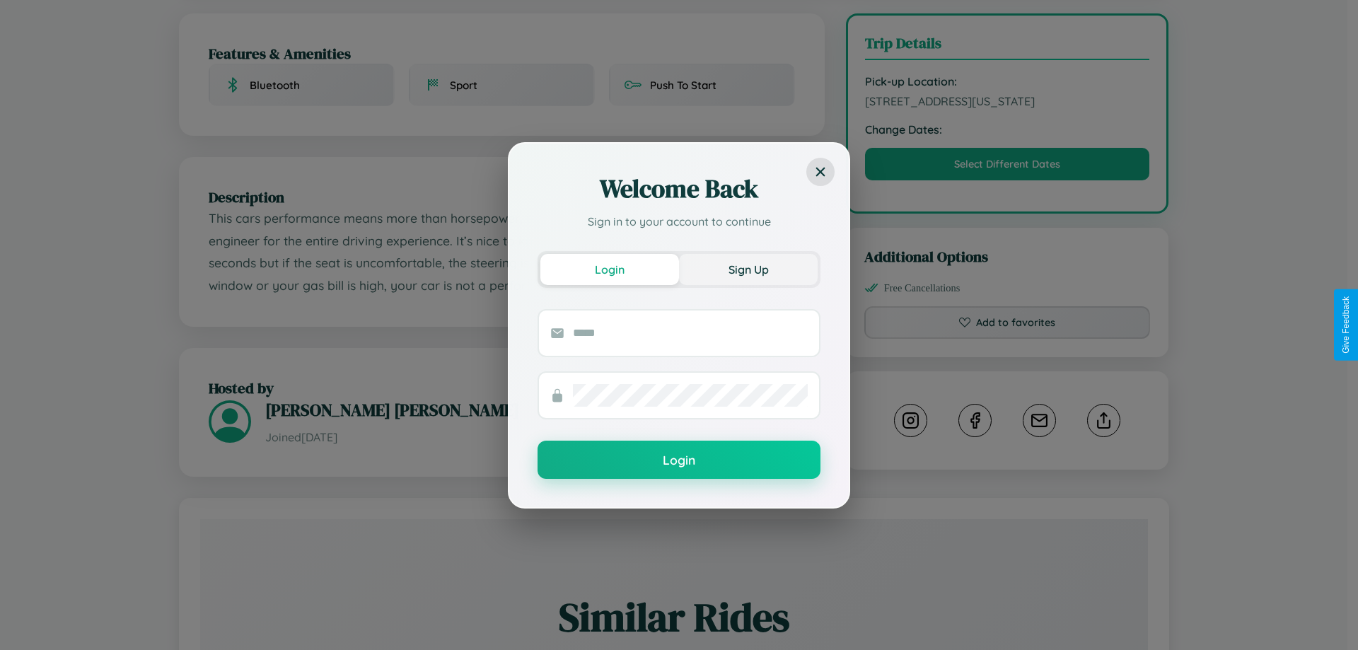
click at [748, 269] on button "Sign Up" at bounding box center [748, 269] width 139 height 31
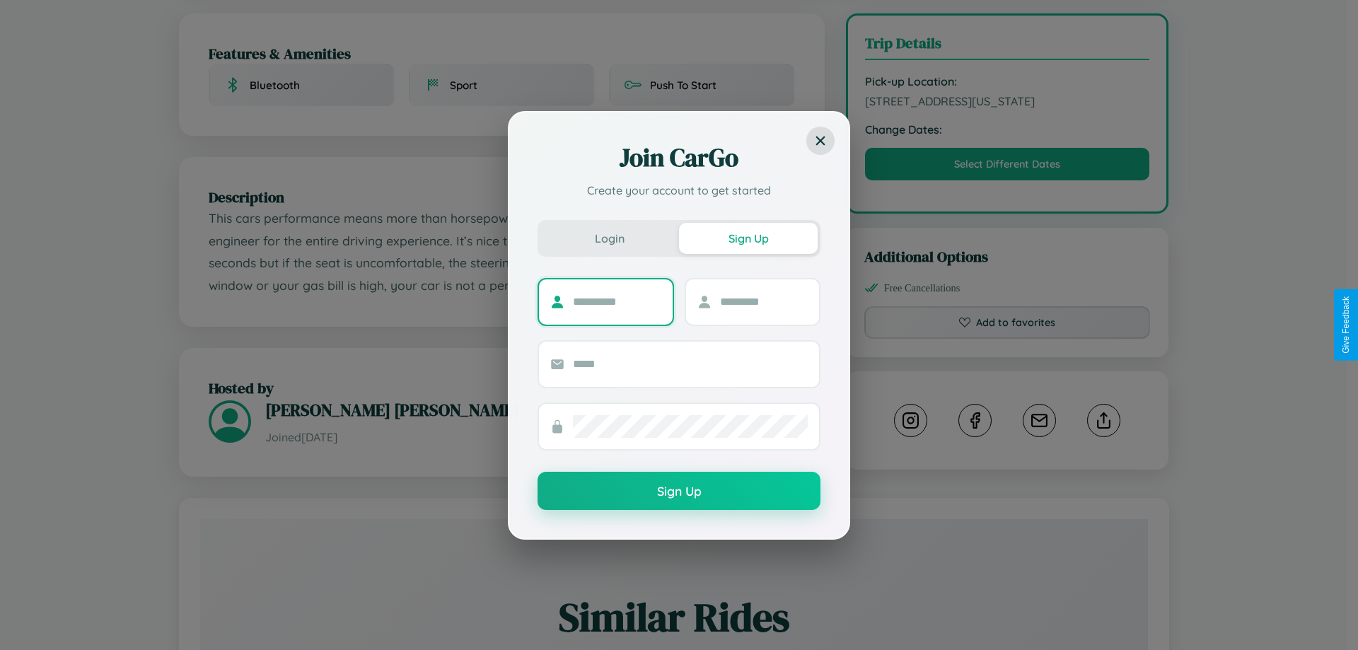
click at [617, 301] on input "text" at bounding box center [617, 302] width 88 height 23
type input "********"
click at [763, 301] on input "text" at bounding box center [764, 302] width 88 height 23
type input "*****"
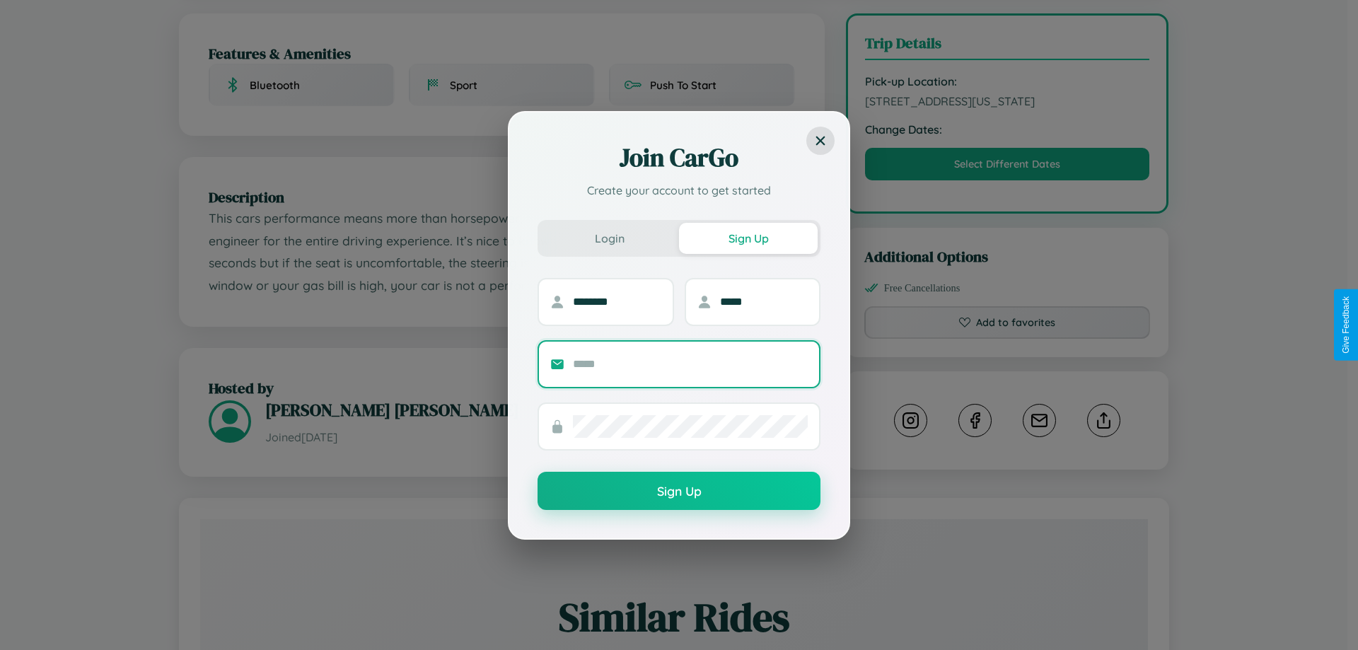
click at [690, 363] on input "text" at bounding box center [690, 364] width 235 height 23
type input "**********"
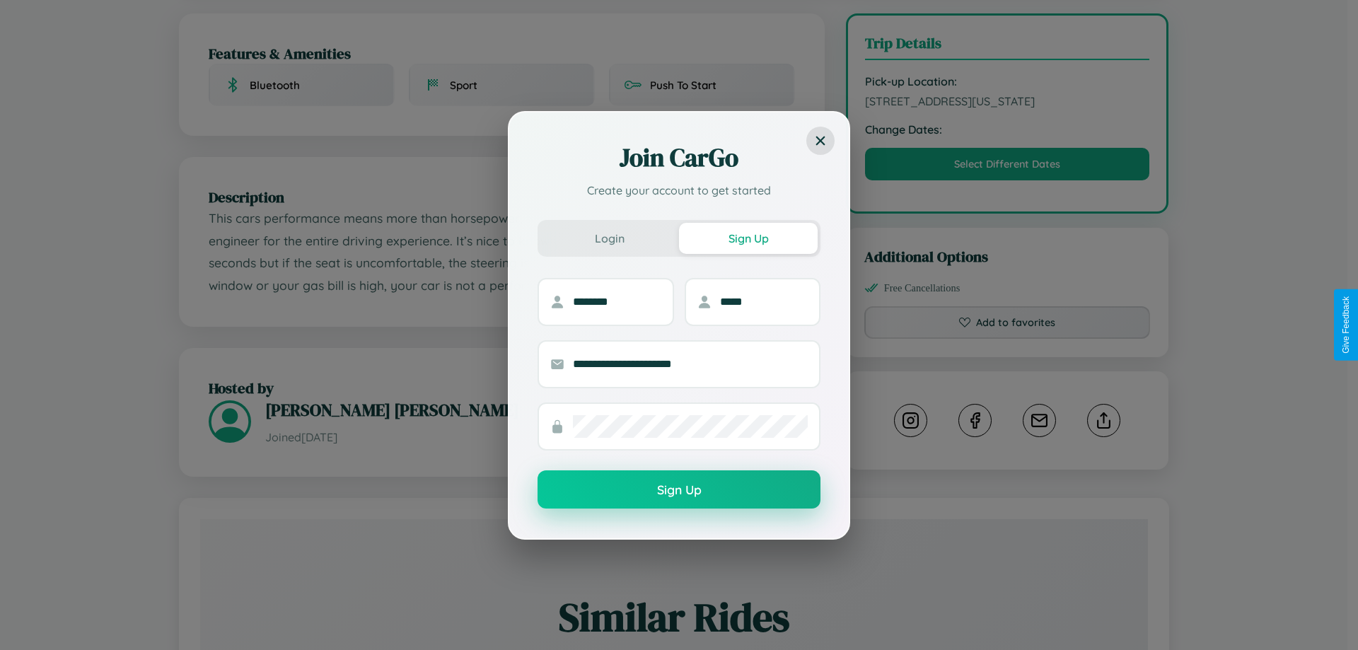
click at [679, 490] on button "Sign Up" at bounding box center [678, 489] width 283 height 38
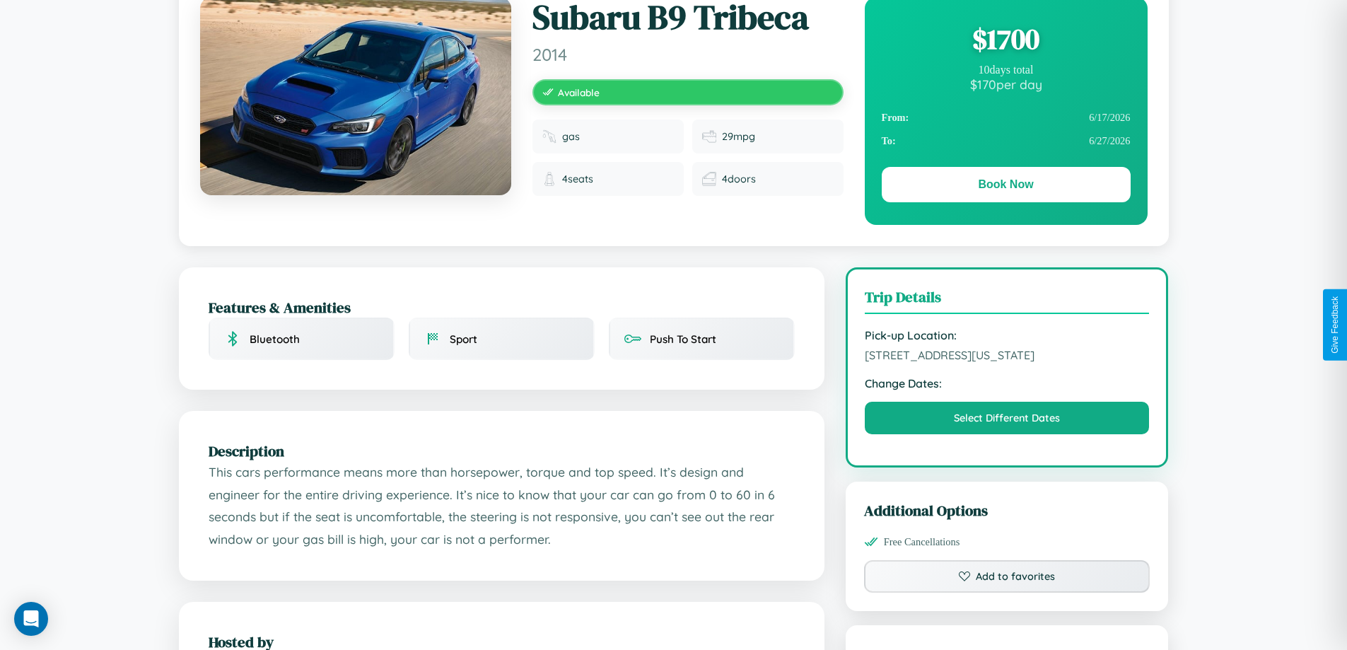
scroll to position [0, 0]
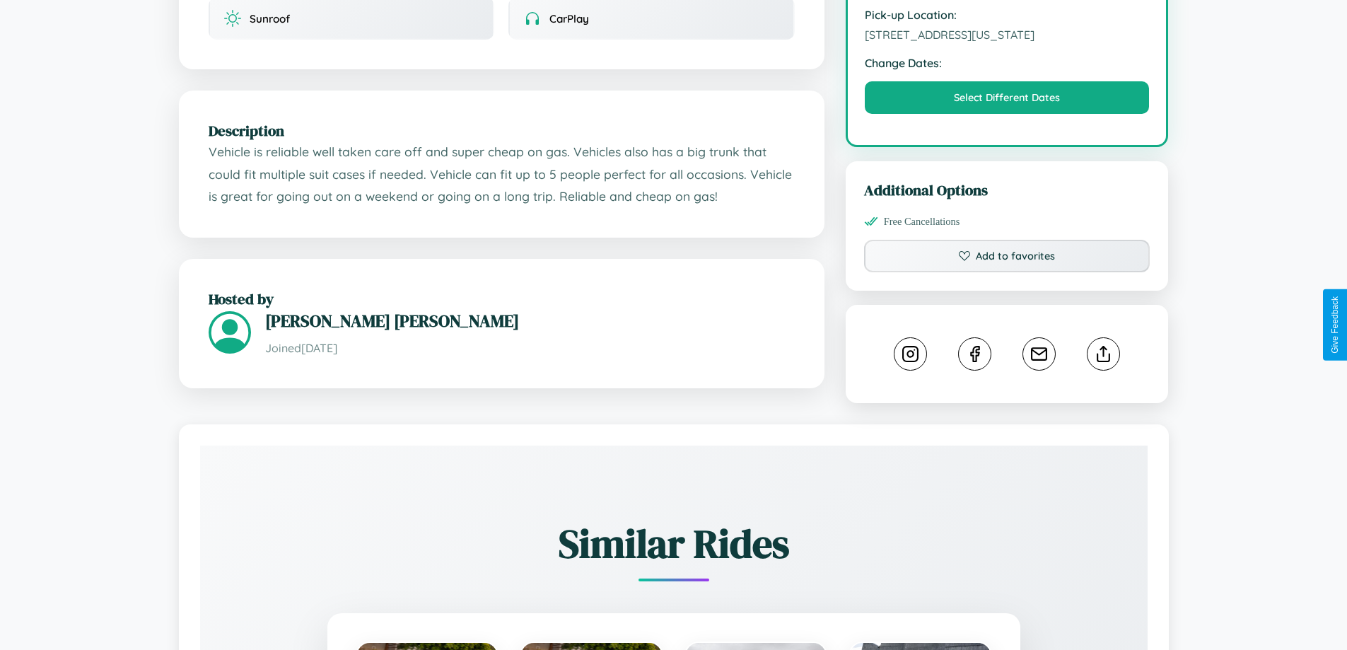
scroll to position [465, 0]
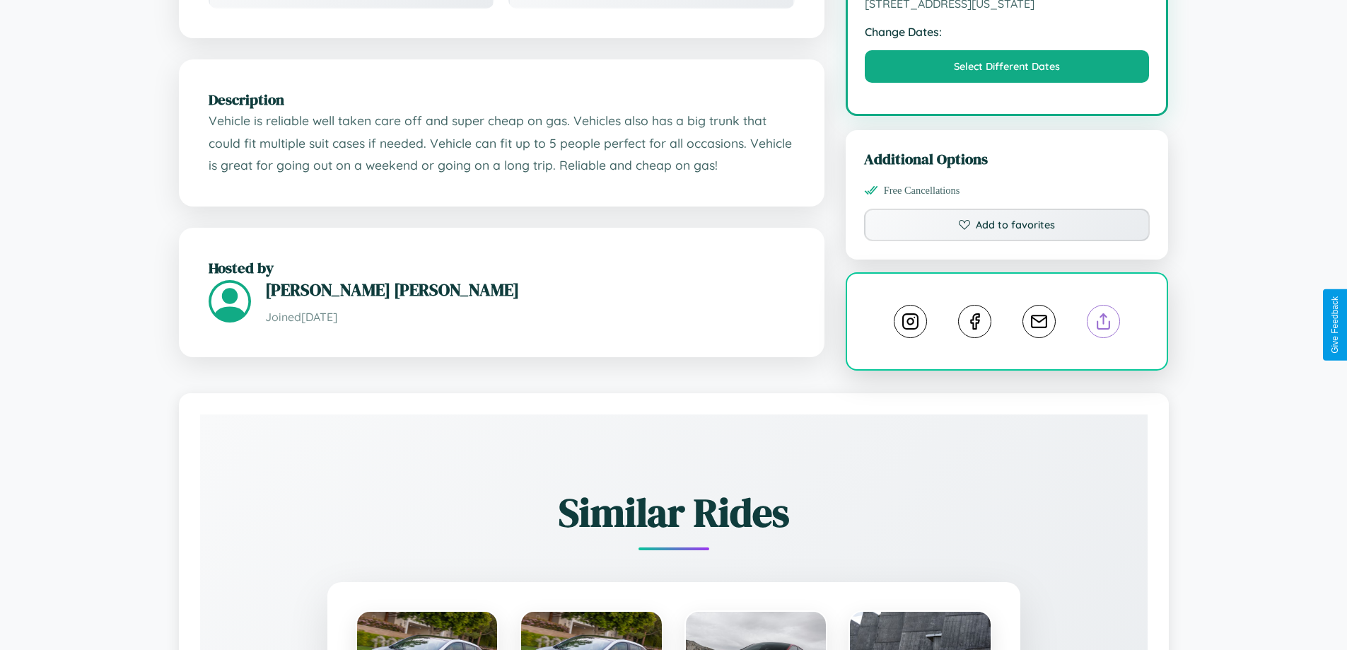
click at [1104, 324] on line at bounding box center [1104, 319] width 0 height 10
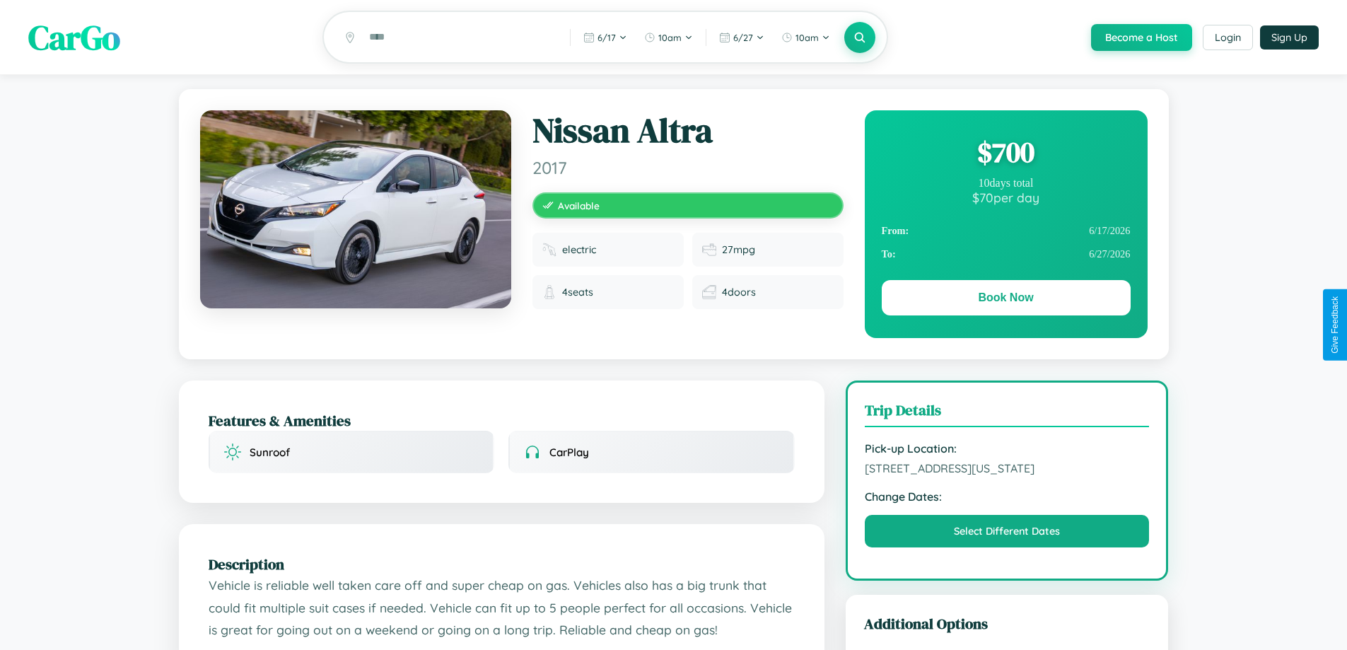
click at [1006, 154] on div "$ 700" at bounding box center [1006, 152] width 249 height 38
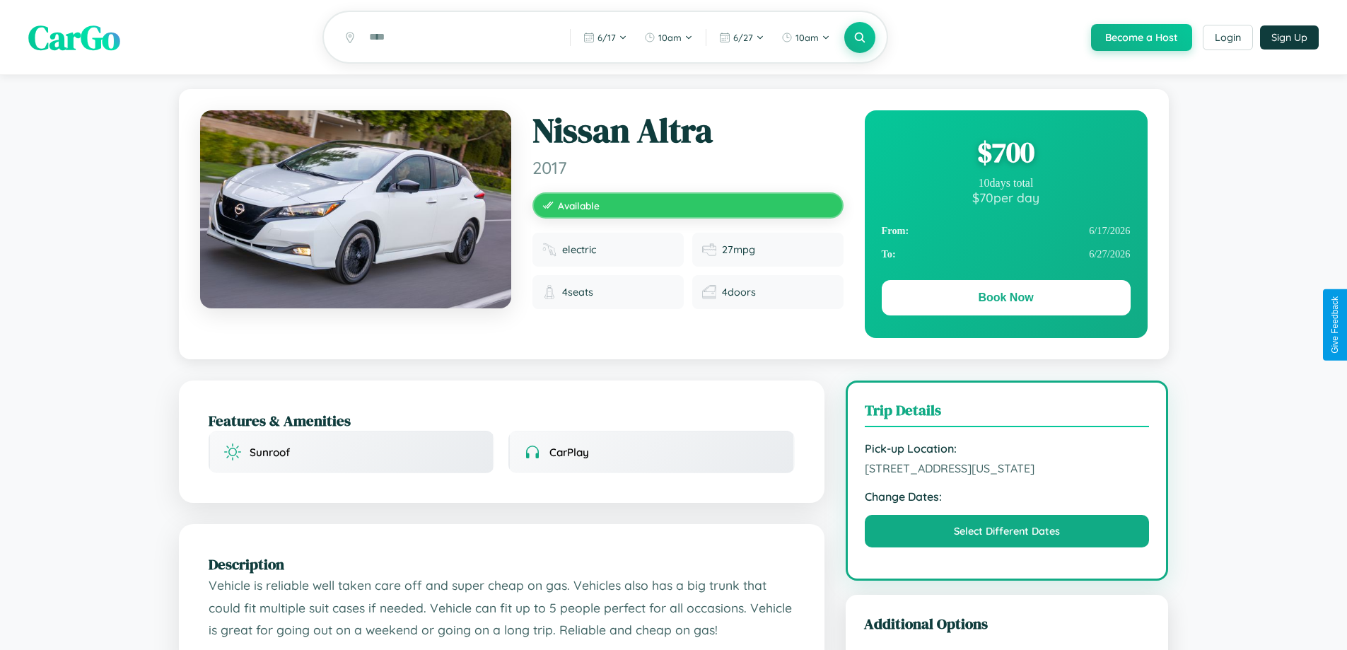
click at [1006, 154] on div "$ 700" at bounding box center [1006, 152] width 249 height 38
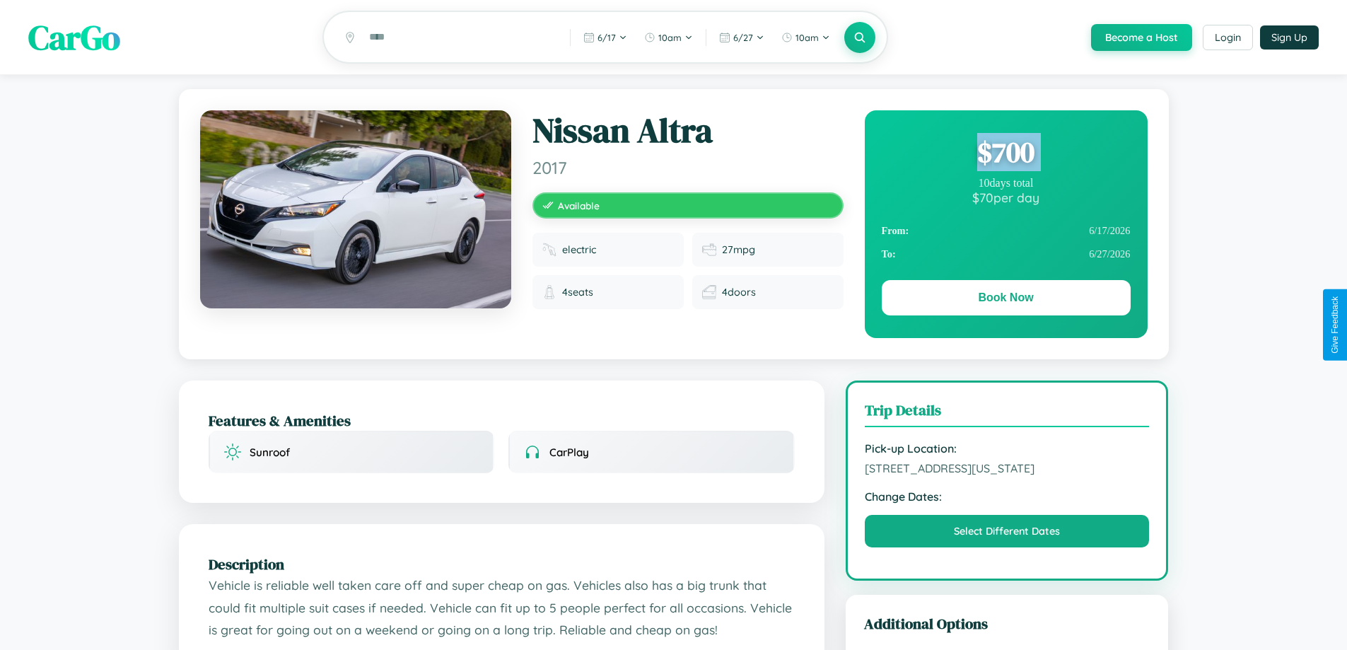
click at [1006, 154] on div "$ 700" at bounding box center [1006, 152] width 249 height 38
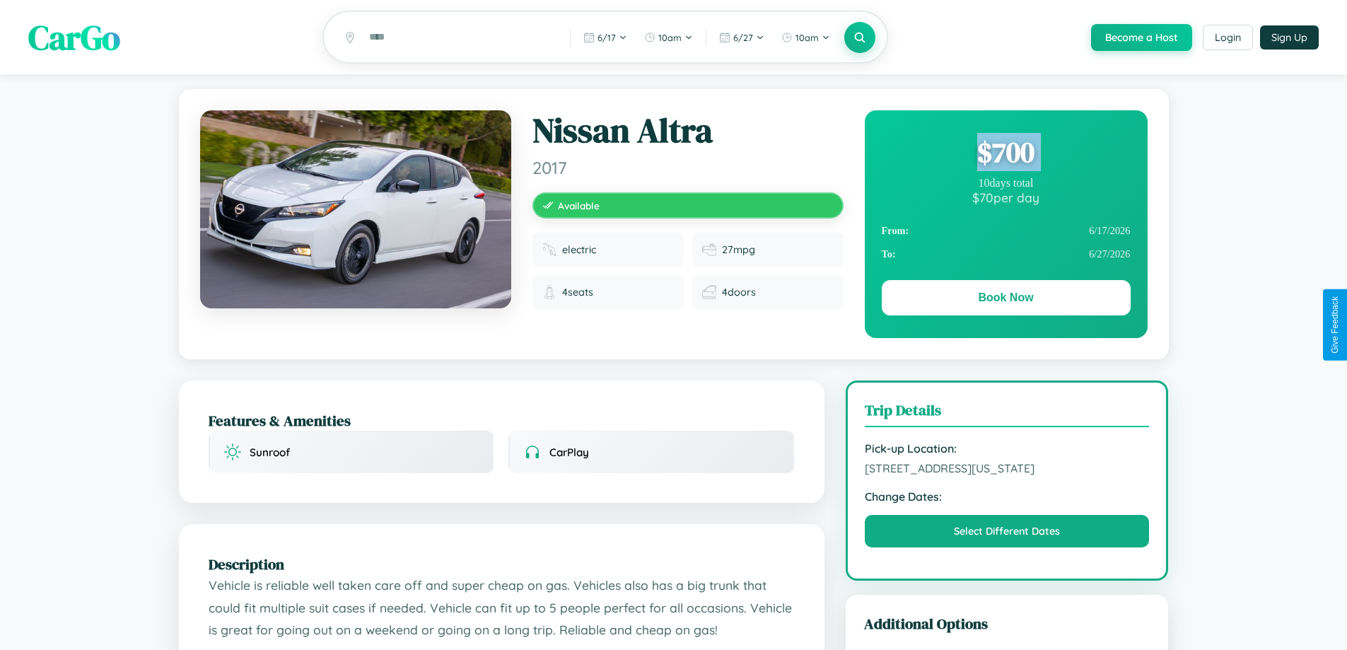
click at [1006, 154] on div "$ 700" at bounding box center [1006, 152] width 249 height 38
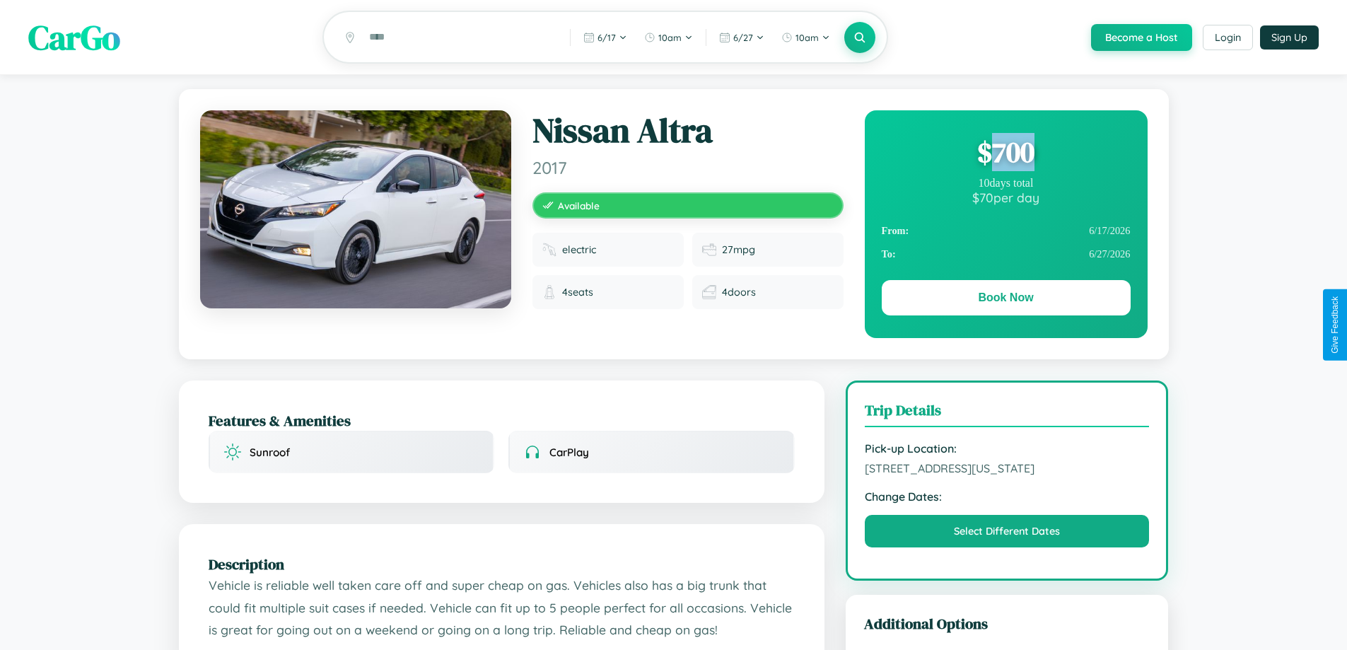
click at [1006, 154] on div "$ 700" at bounding box center [1006, 152] width 249 height 38
